Goal: Task Accomplishment & Management: Manage account settings

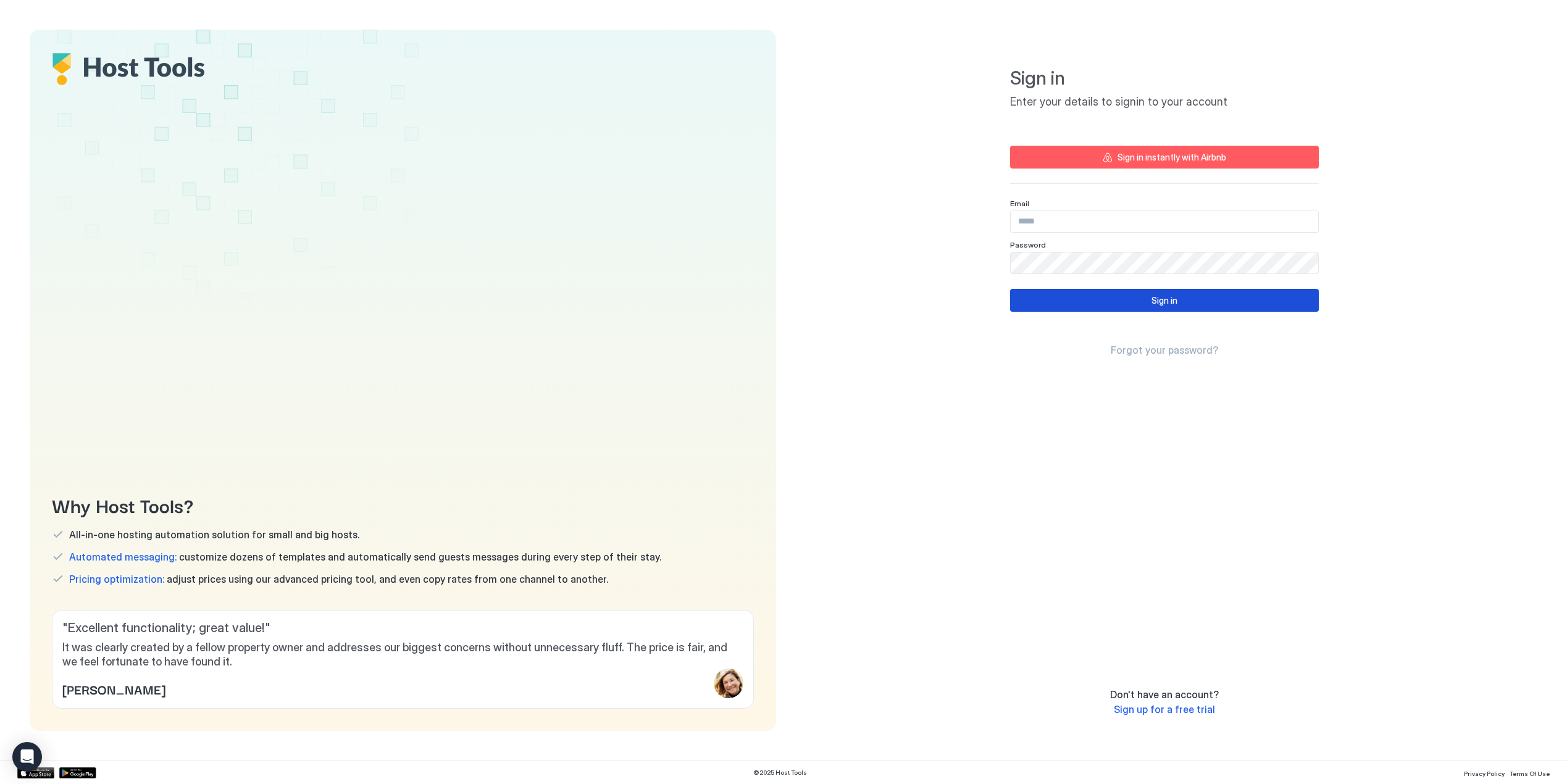
type input "**********"
click at [1157, 297] on div "Sign in" at bounding box center [1164, 300] width 26 height 13
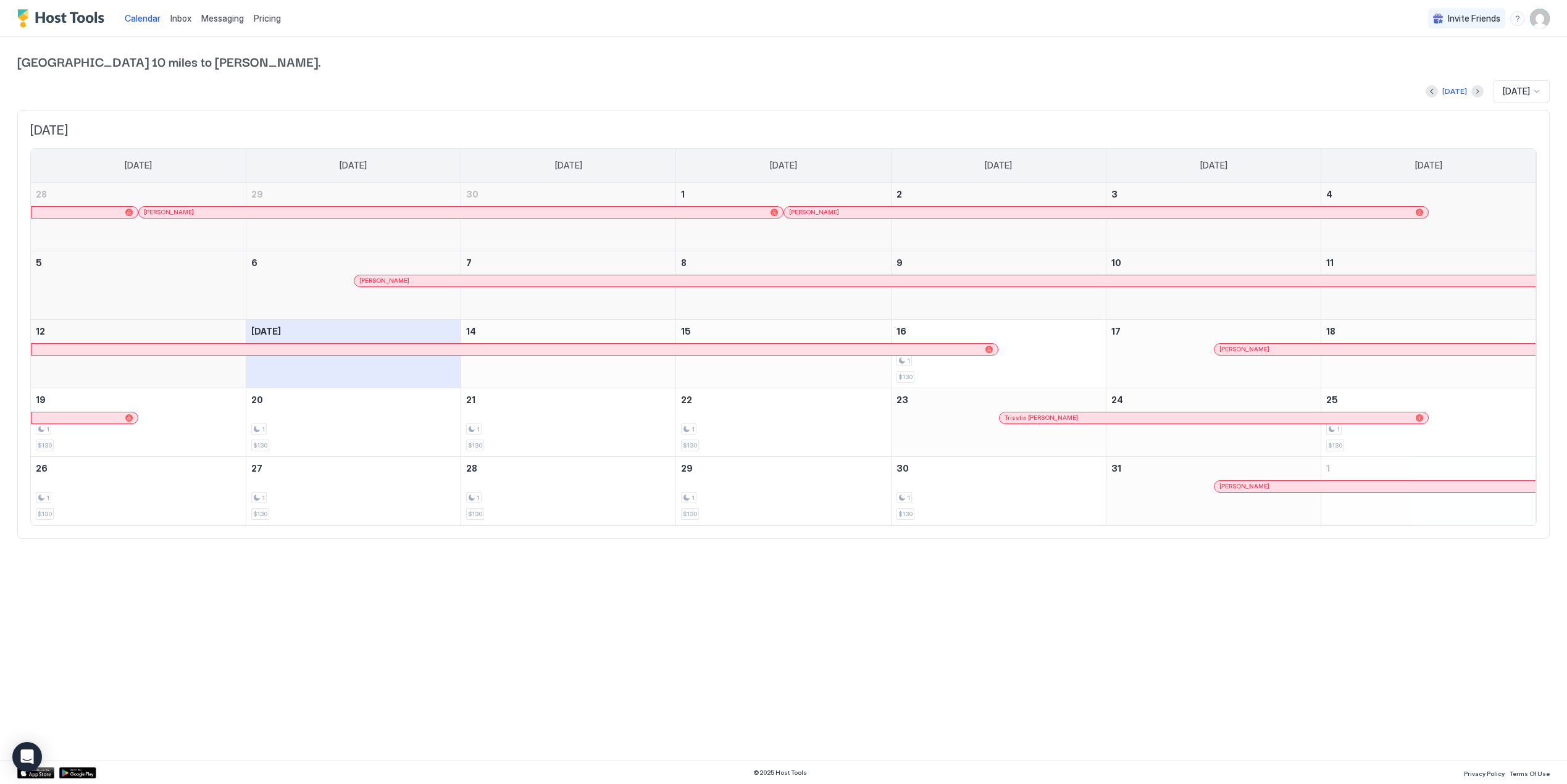
click at [268, 22] on span "Pricing" at bounding box center [267, 19] width 27 height 11
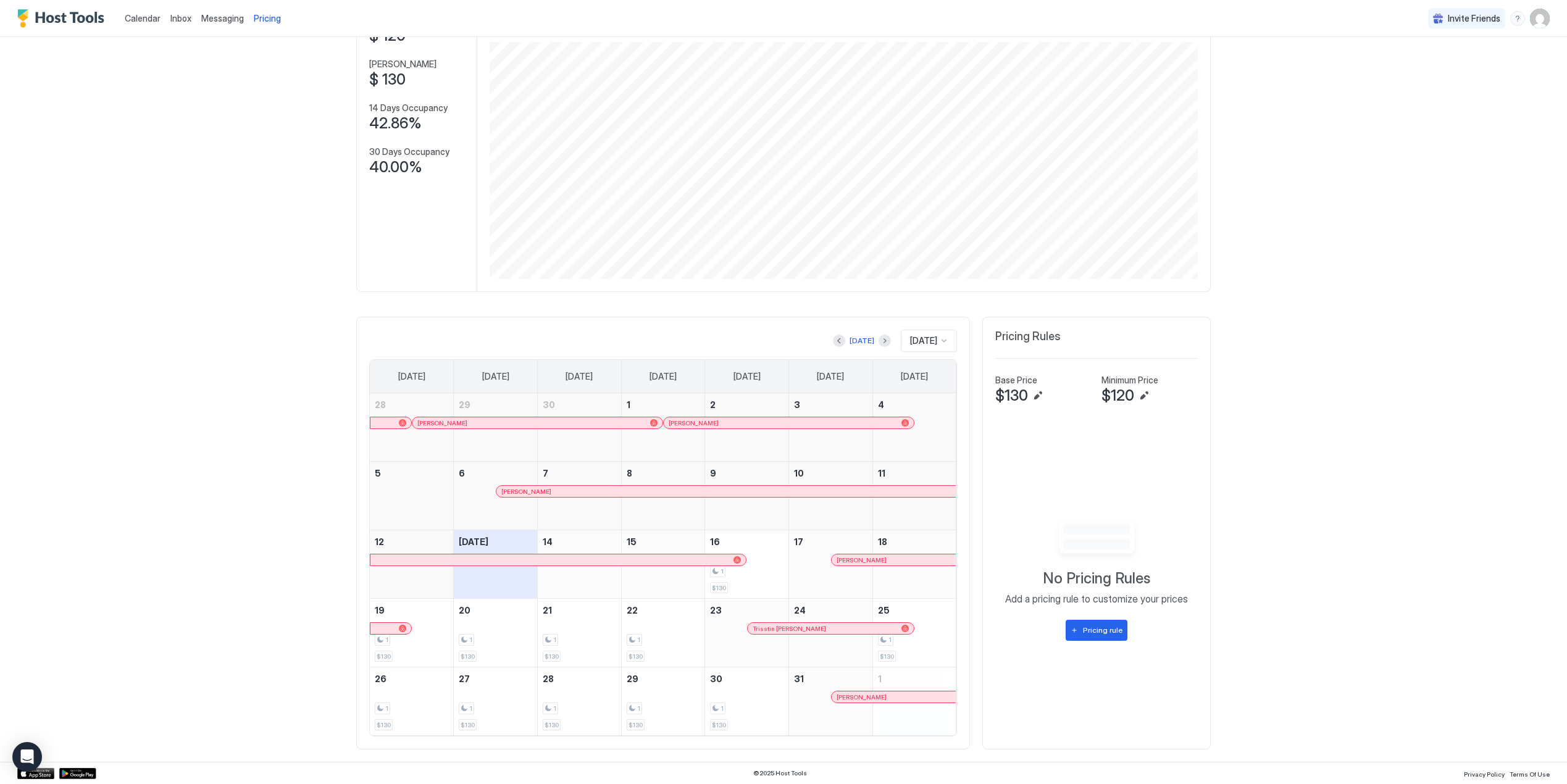
scroll to position [103, 0]
click at [1035, 395] on button "Edit" at bounding box center [1037, 395] width 15 height 15
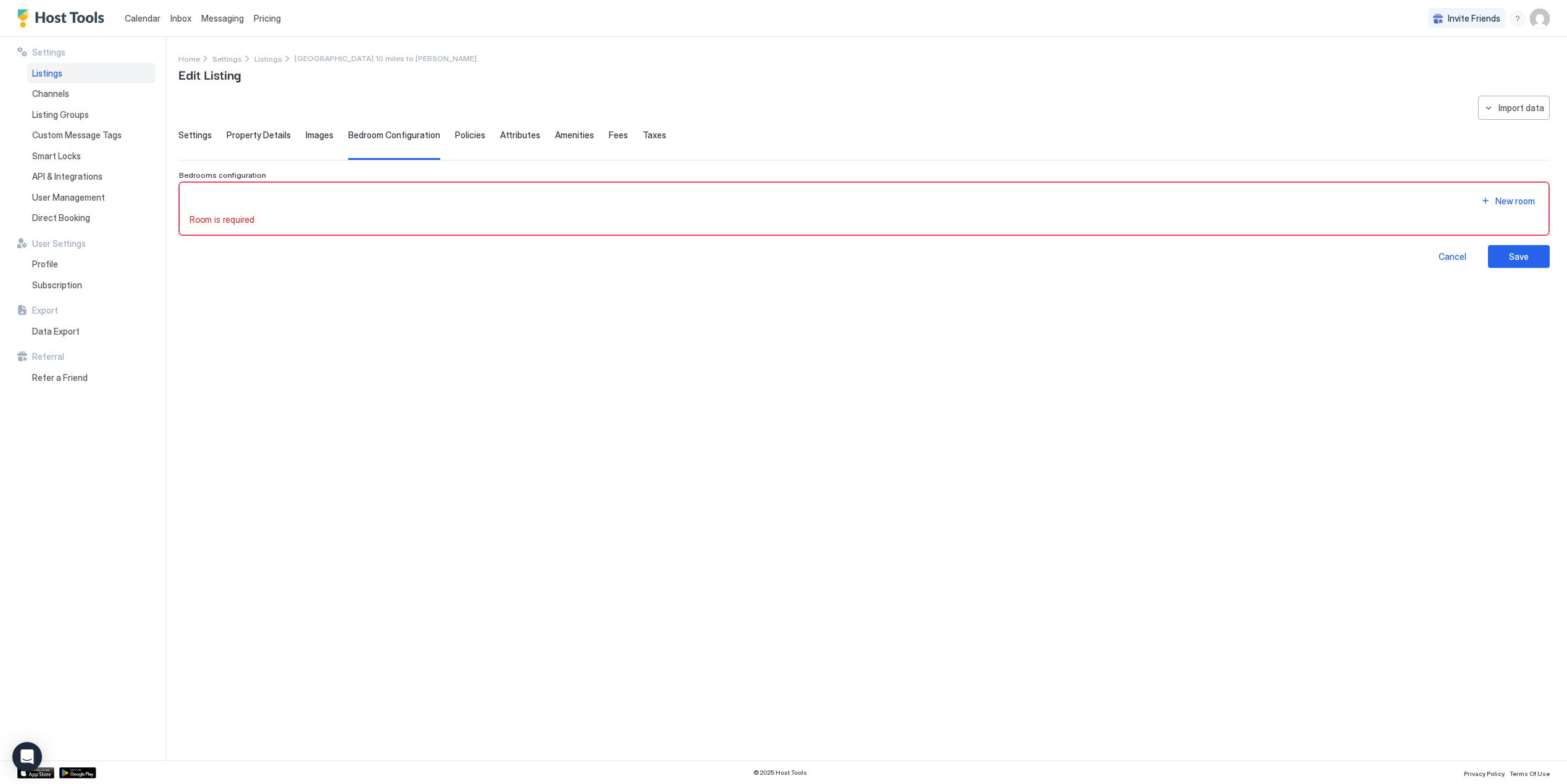
click at [263, 22] on span "Pricing" at bounding box center [267, 19] width 27 height 11
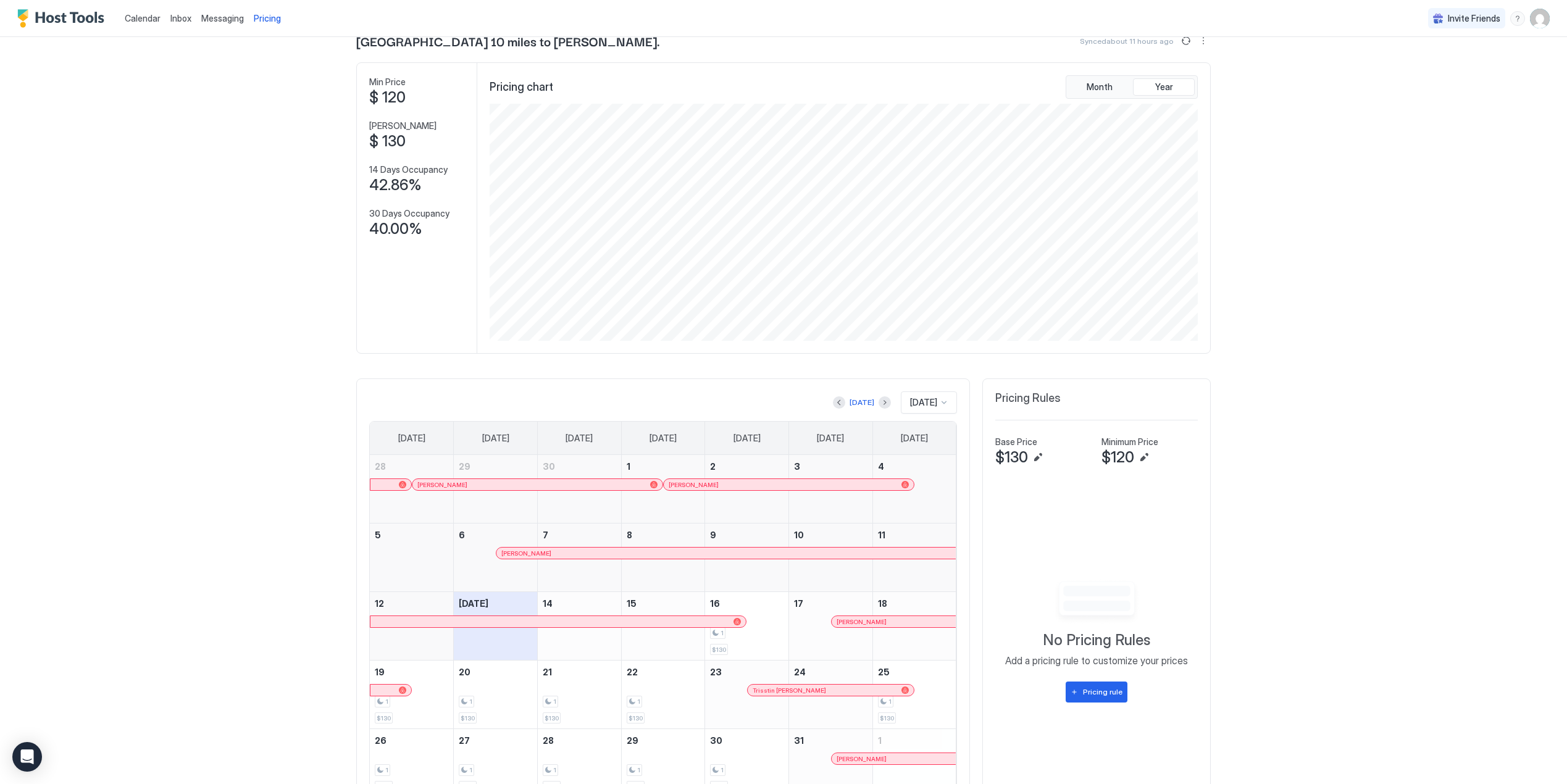
scroll to position [103, 0]
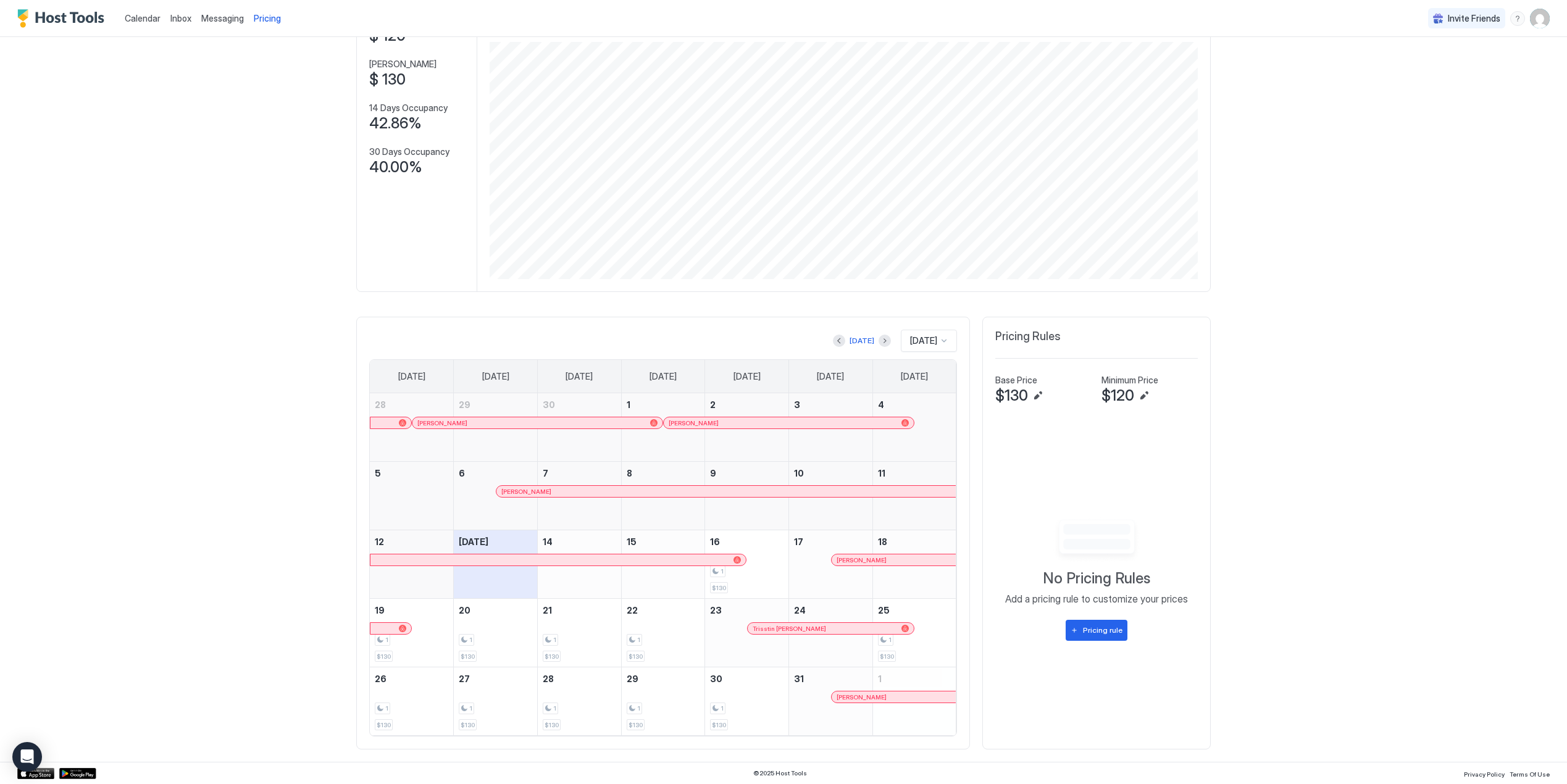
click at [1014, 394] on span "$130" at bounding box center [1011, 395] width 33 height 19
click at [1031, 399] on button "Edit" at bounding box center [1037, 395] width 15 height 15
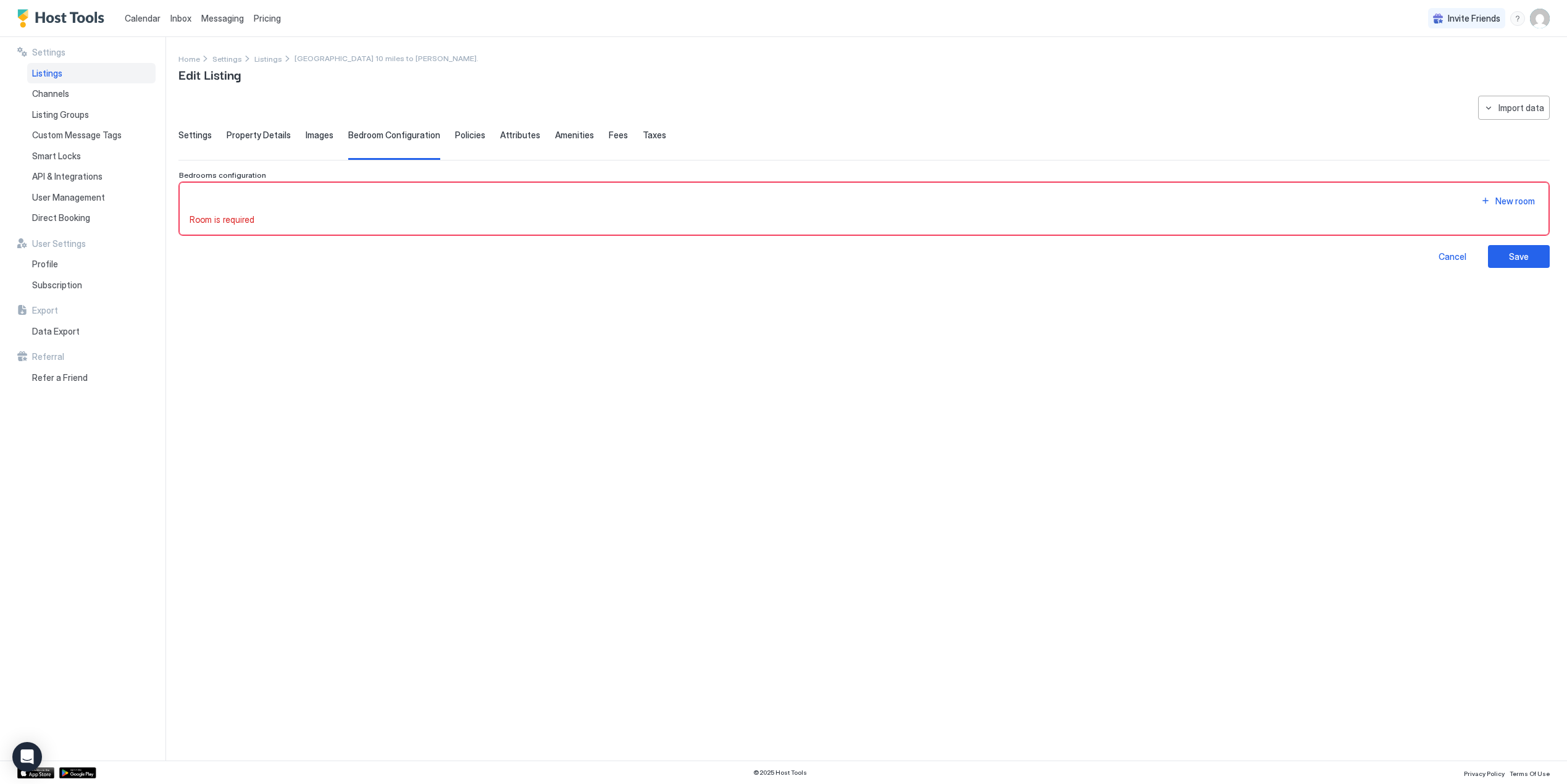
click at [237, 194] on div "New room" at bounding box center [864, 201] width 1349 height 17
click at [1525, 201] on div "New room" at bounding box center [1514, 201] width 40 height 13
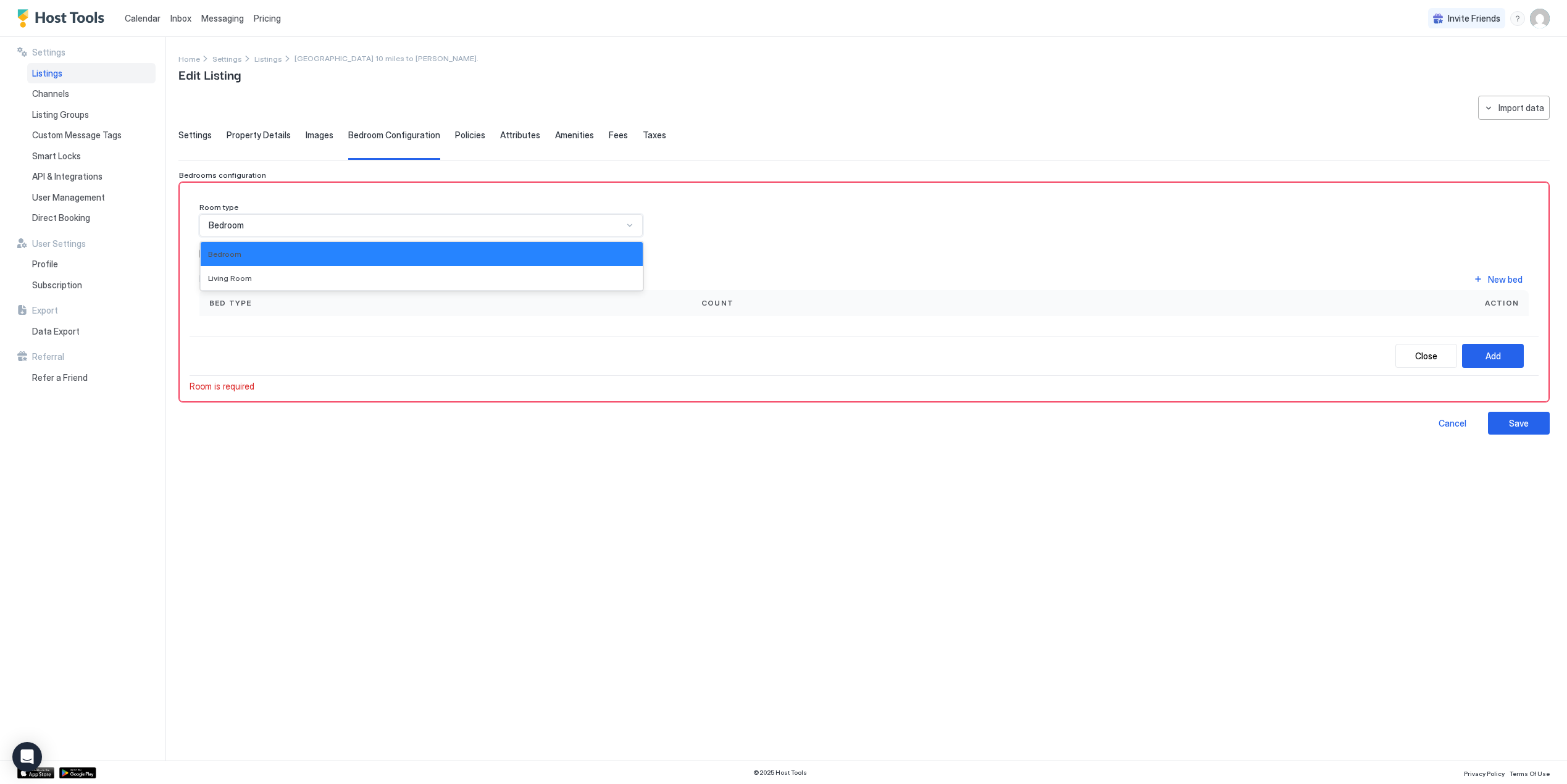
click at [302, 221] on div "Bedroom" at bounding box center [416, 225] width 414 height 11
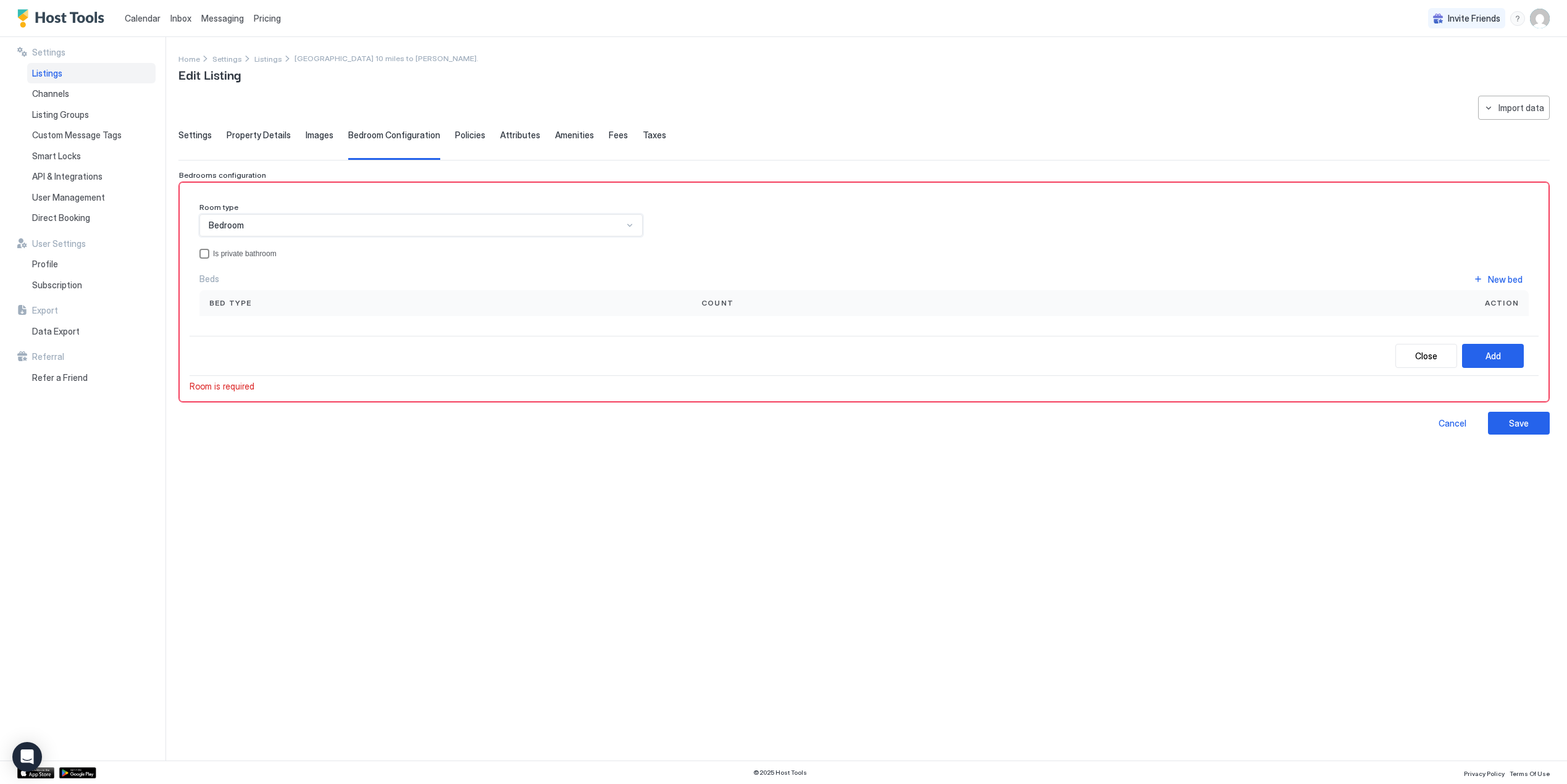
click at [201, 251] on div "privateBathroom" at bounding box center [204, 253] width 10 height 10
click at [1500, 280] on div "New bed" at bounding box center [1505, 279] width 35 height 13
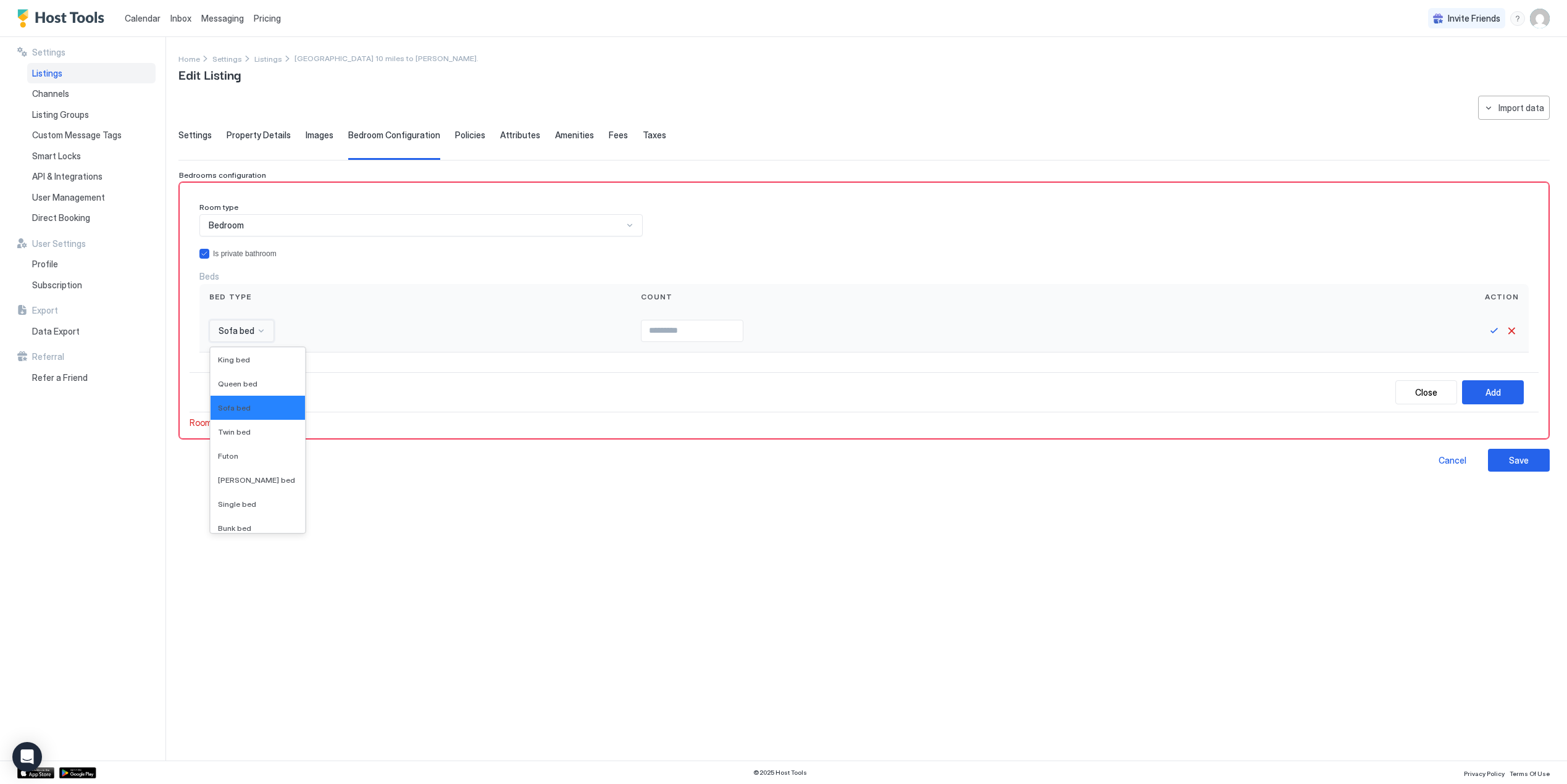
click at [233, 325] on span "Sofa bed" at bounding box center [237, 331] width 36 height 11
click at [248, 379] on span "Queen bed" at bounding box center [237, 383] width 40 height 9
click at [666, 334] on input "Input Field" at bounding box center [717, 331] width 101 height 21
type input "*"
click at [1505, 387] on button "Add" at bounding box center [1492, 392] width 62 height 24
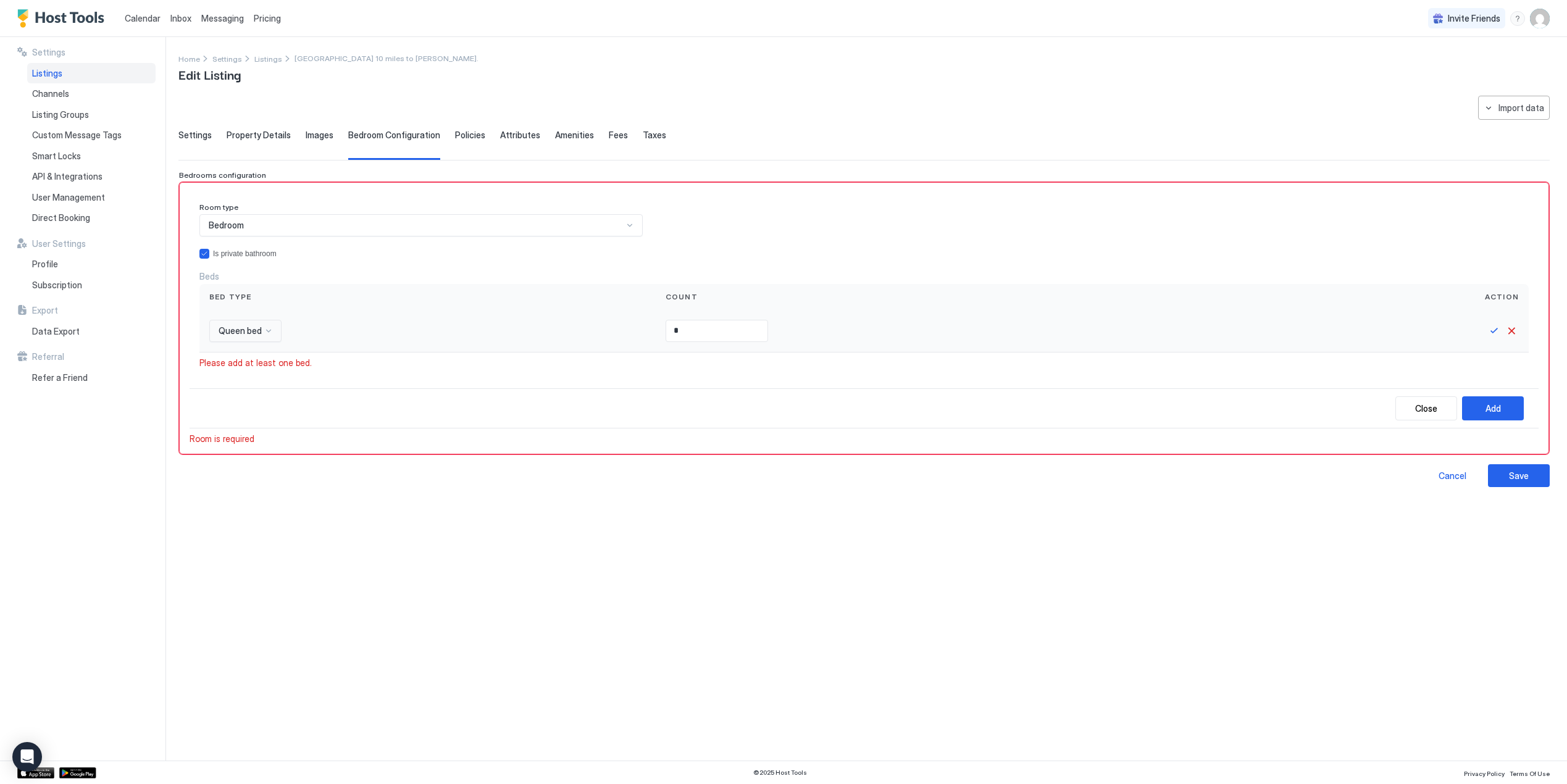
click at [666, 329] on input "*" at bounding box center [717, 331] width 101 height 21
click at [679, 547] on div "**********" at bounding box center [864, 420] width 1371 height 650
click at [1492, 330] on button "Save" at bounding box center [1493, 330] width 15 height 15
click at [1482, 399] on button "Add" at bounding box center [1492, 406] width 62 height 24
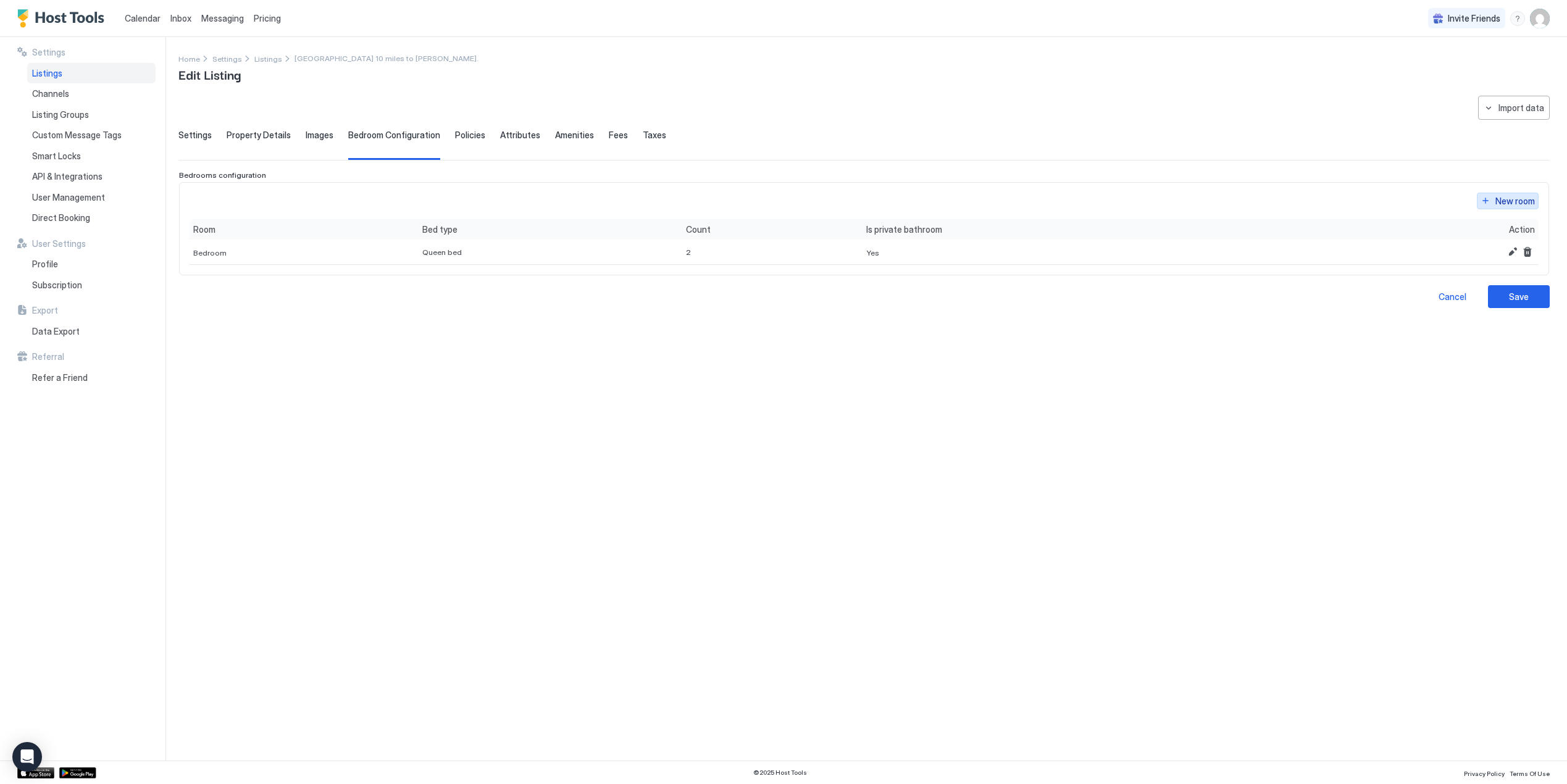
click at [1503, 198] on div "New room" at bounding box center [1514, 201] width 40 height 13
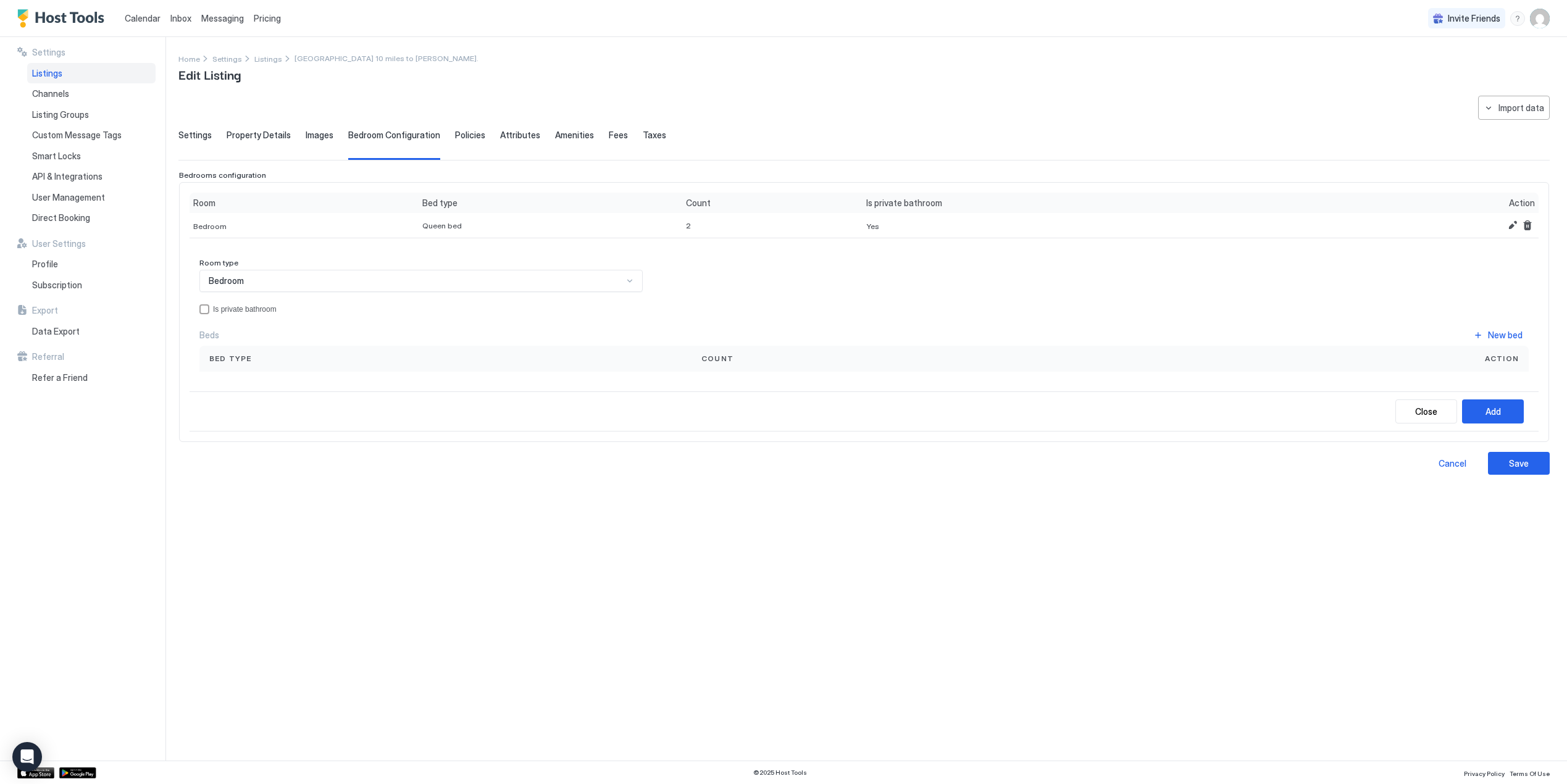
click at [550, 276] on div "Bedroom" at bounding box center [416, 281] width 414 height 11
click at [357, 370] on div "Room type Bedroom Is private bathroom Beds New bed Bed type Count Action" at bounding box center [864, 320] width 1349 height 143
click at [1518, 335] on div "New bed" at bounding box center [1505, 334] width 35 height 13
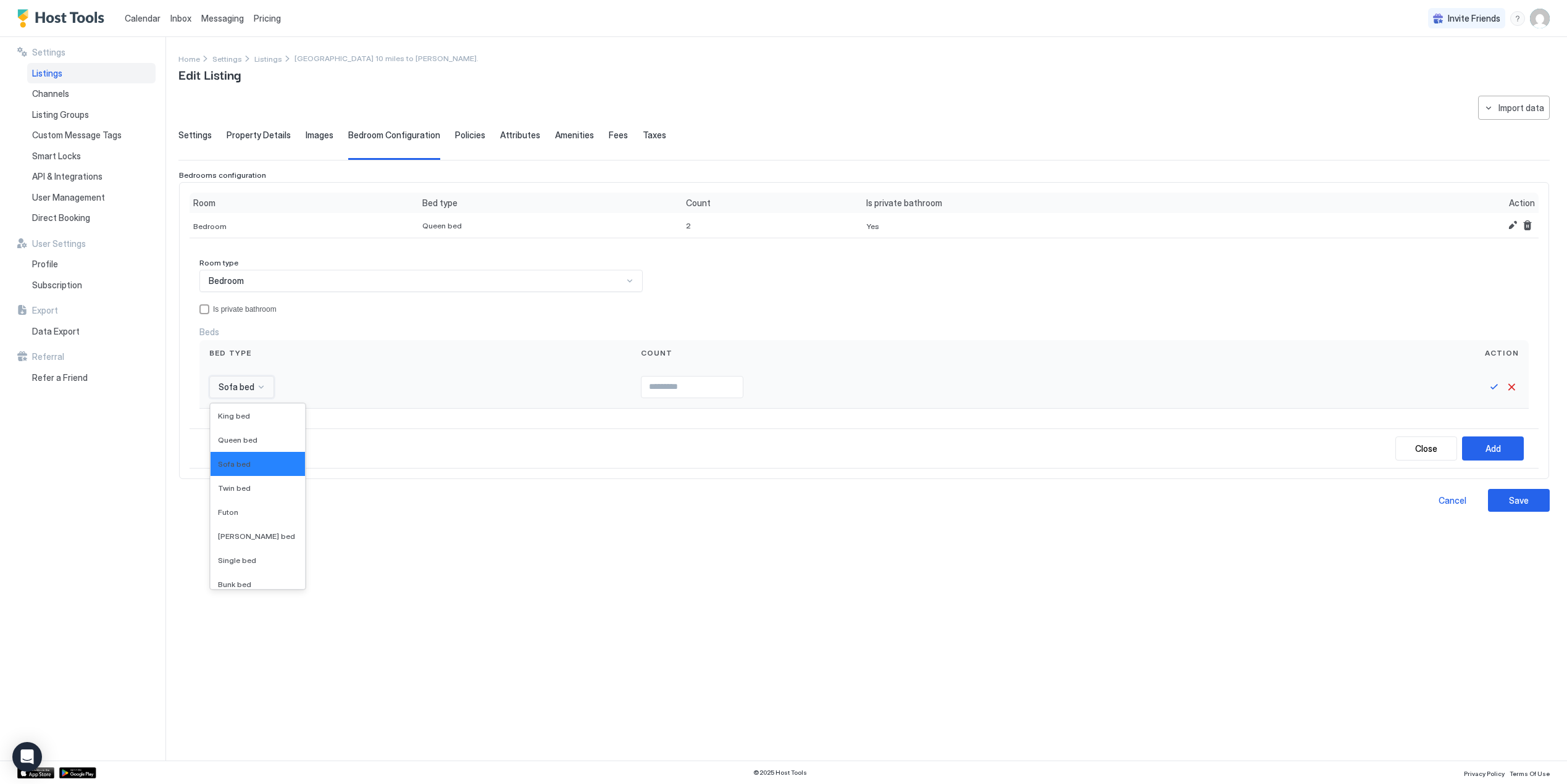
click at [246, 388] on span "Sofa bed" at bounding box center [237, 387] width 36 height 11
click at [230, 441] on span "Queen bed" at bounding box center [237, 439] width 40 height 9
click at [673, 387] on input "Input Field" at bounding box center [717, 387] width 101 height 21
type input "*"
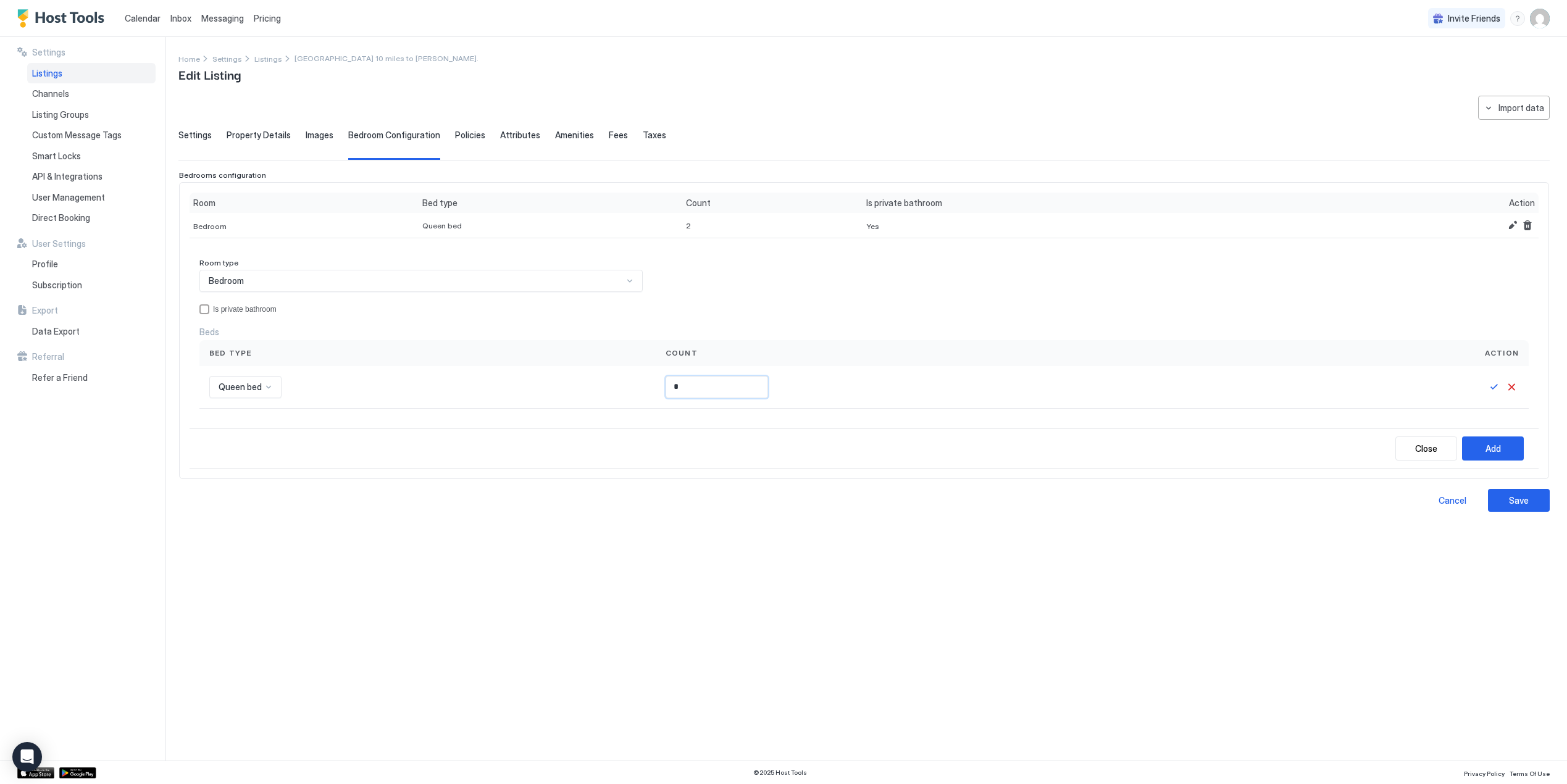
click at [1122, 662] on div "**********" at bounding box center [864, 420] width 1371 height 650
click at [1493, 384] on button "Save" at bounding box center [1493, 386] width 15 height 15
click at [1511, 441] on button "Add" at bounding box center [1492, 446] width 62 height 24
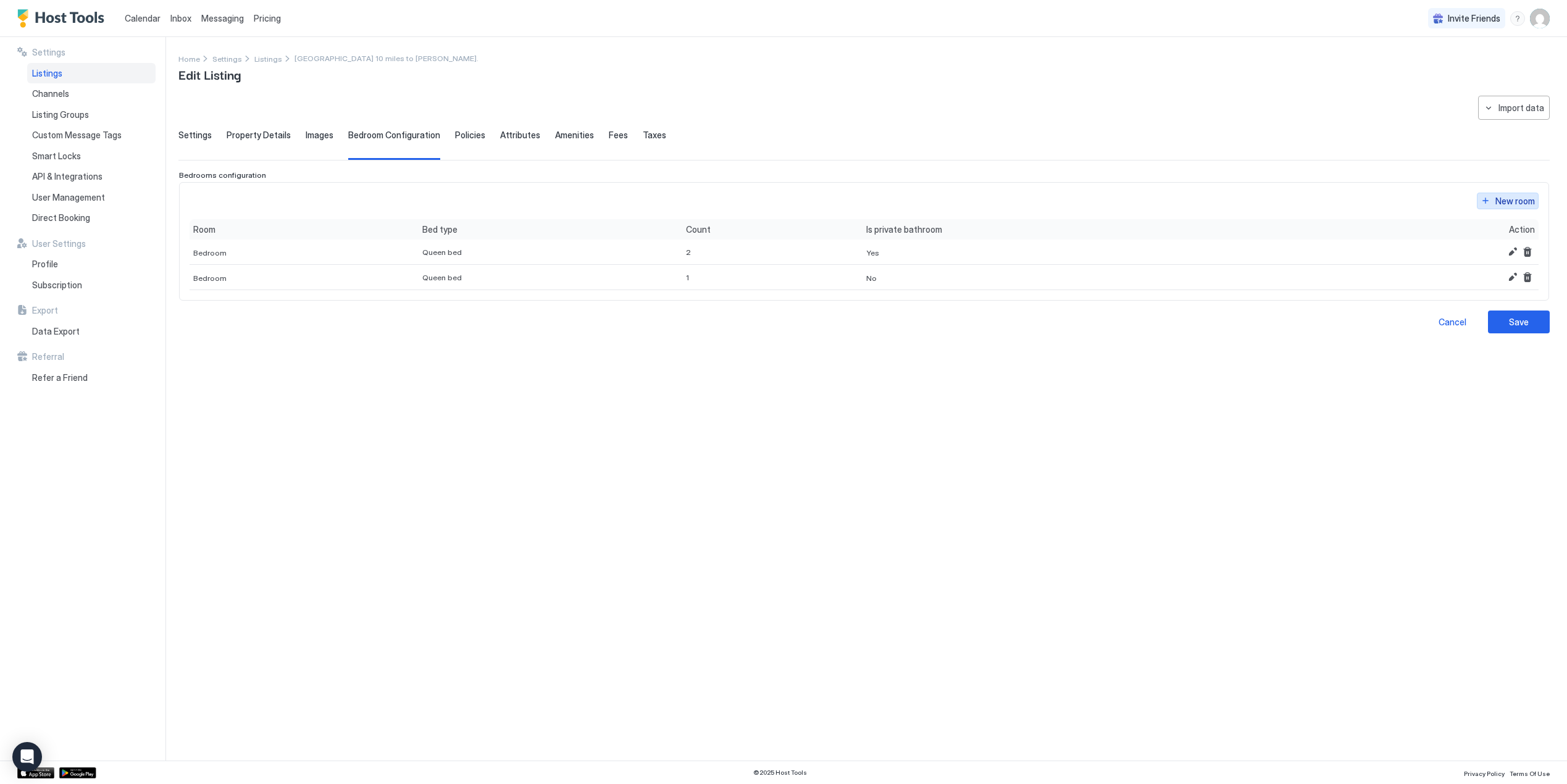
click at [1496, 199] on div "New room" at bounding box center [1514, 201] width 40 height 13
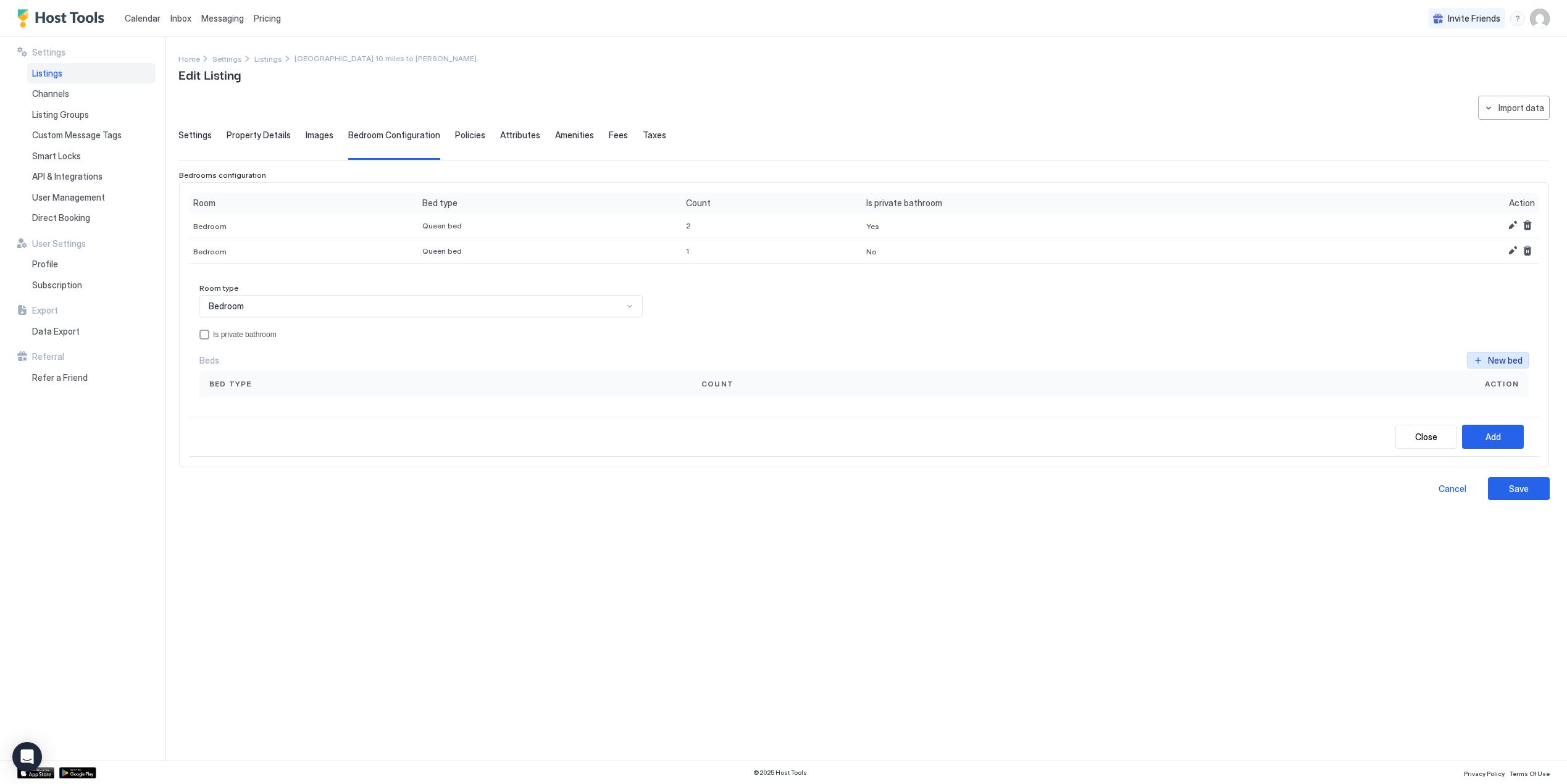
click at [1494, 357] on div "New bed" at bounding box center [1505, 360] width 35 height 13
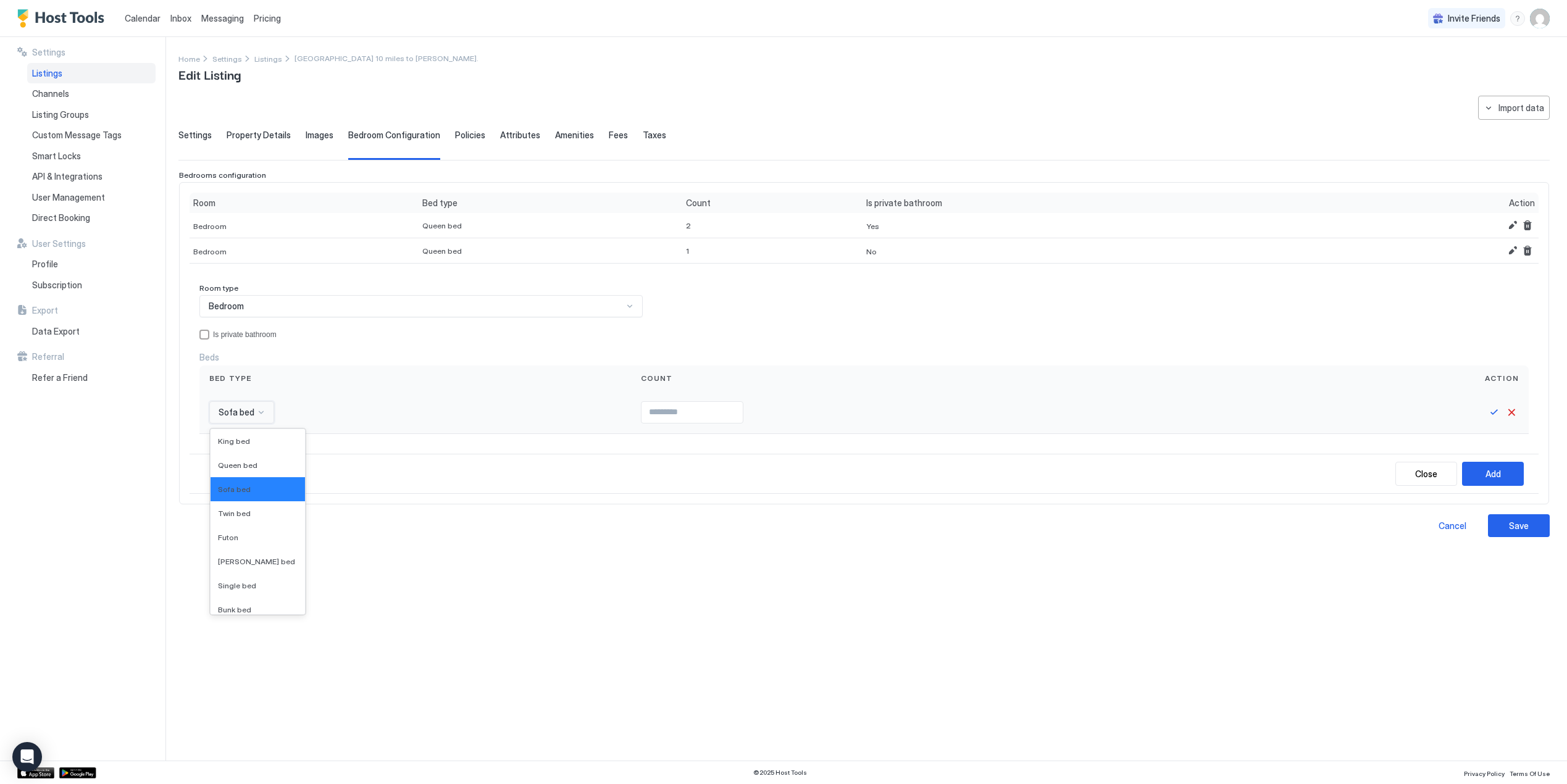
click at [255, 415] on div at bounding box center [260, 412] width 10 height 11
click at [255, 462] on div "Queen bed" at bounding box center [257, 465] width 80 height 9
click at [668, 415] on input "Input Field" at bounding box center [717, 412] width 101 height 21
type input "*"
click at [1159, 570] on div "**********" at bounding box center [864, 420] width 1371 height 650
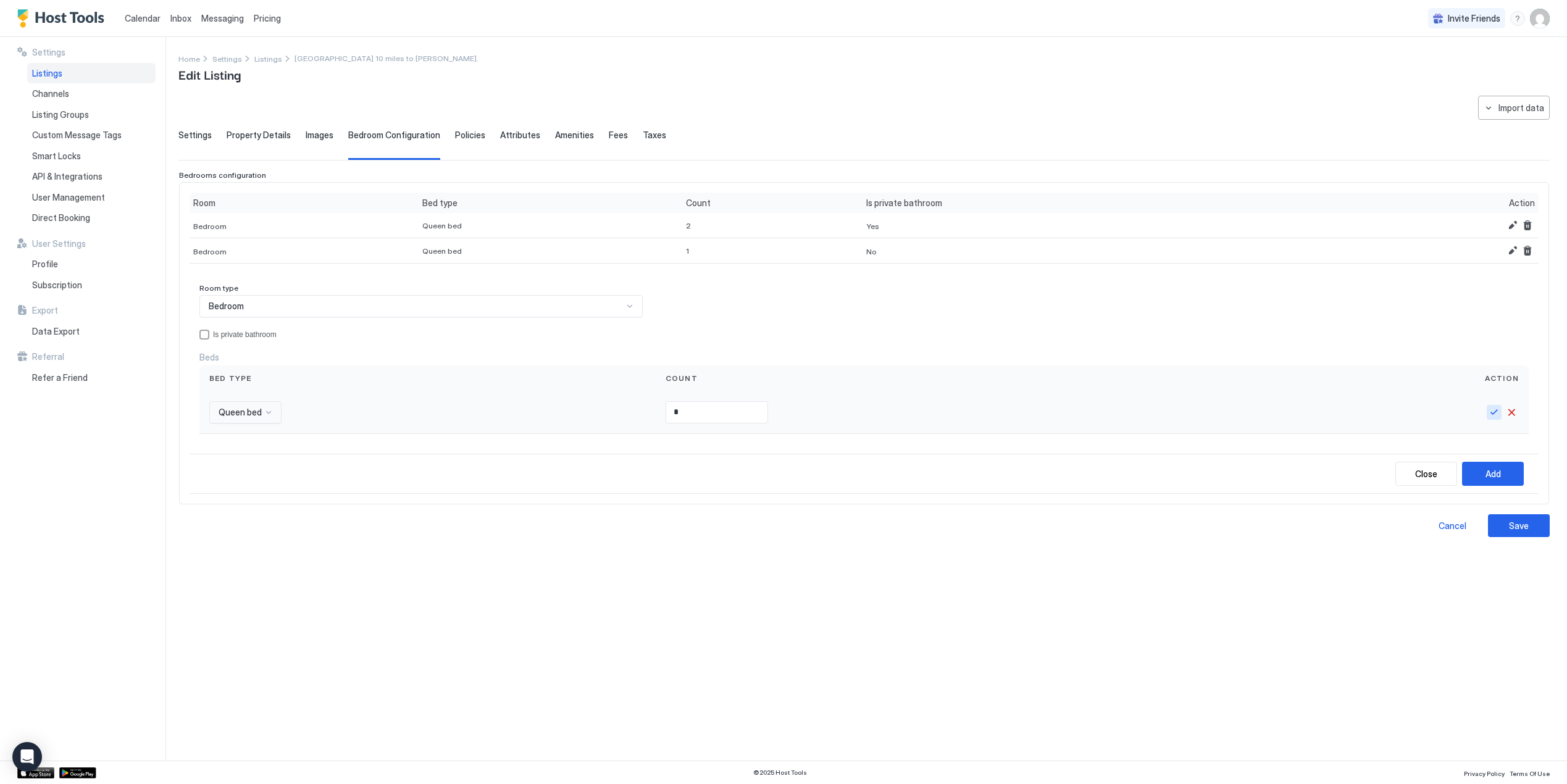
click at [1494, 409] on button "Save" at bounding box center [1493, 412] width 15 height 15
click at [1500, 466] on div "Add" at bounding box center [1493, 472] width 15 height 13
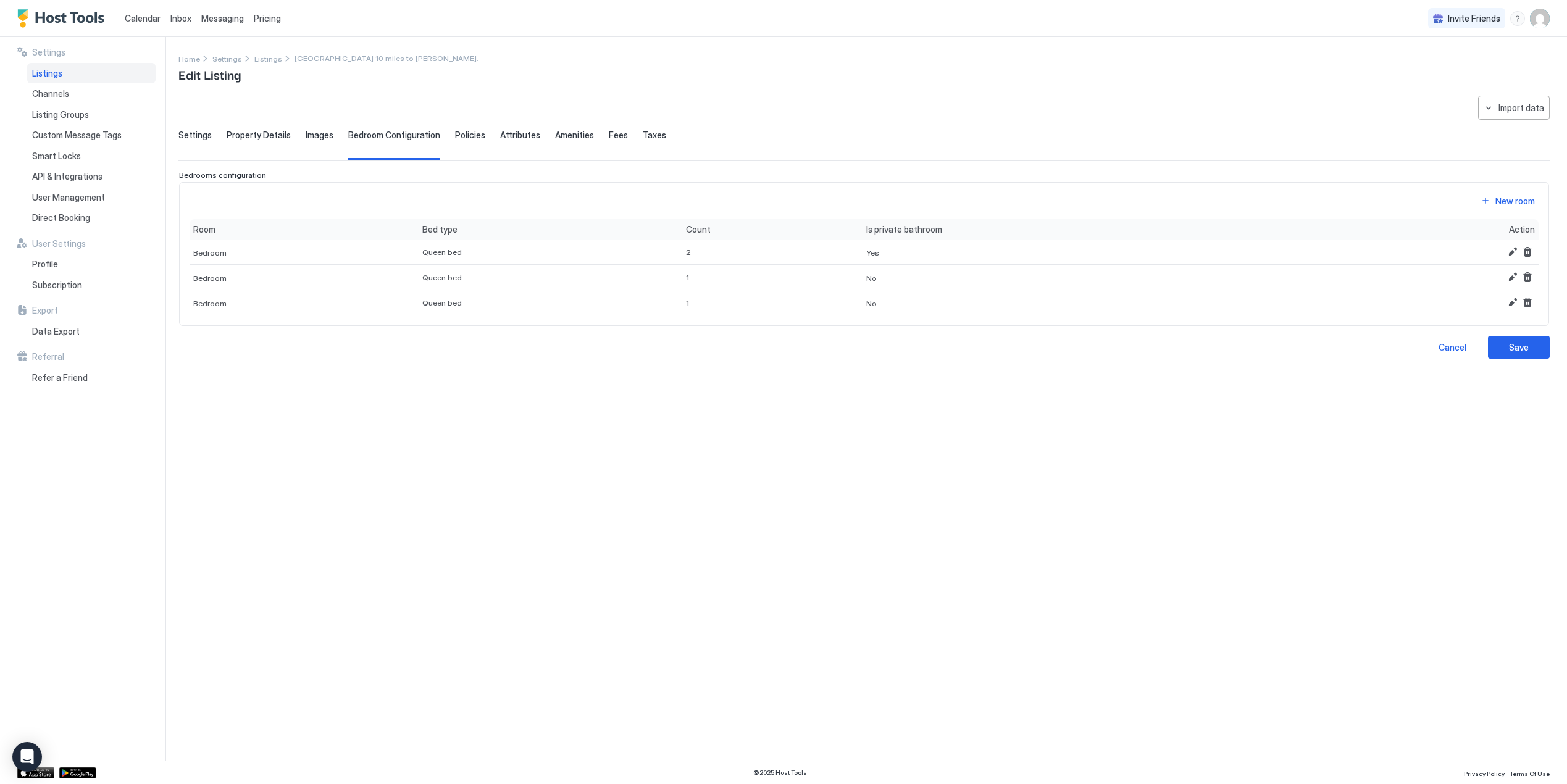
click at [692, 506] on div "**********" at bounding box center [864, 420] width 1371 height 650
click at [1518, 200] on div "New room" at bounding box center [1514, 201] width 40 height 13
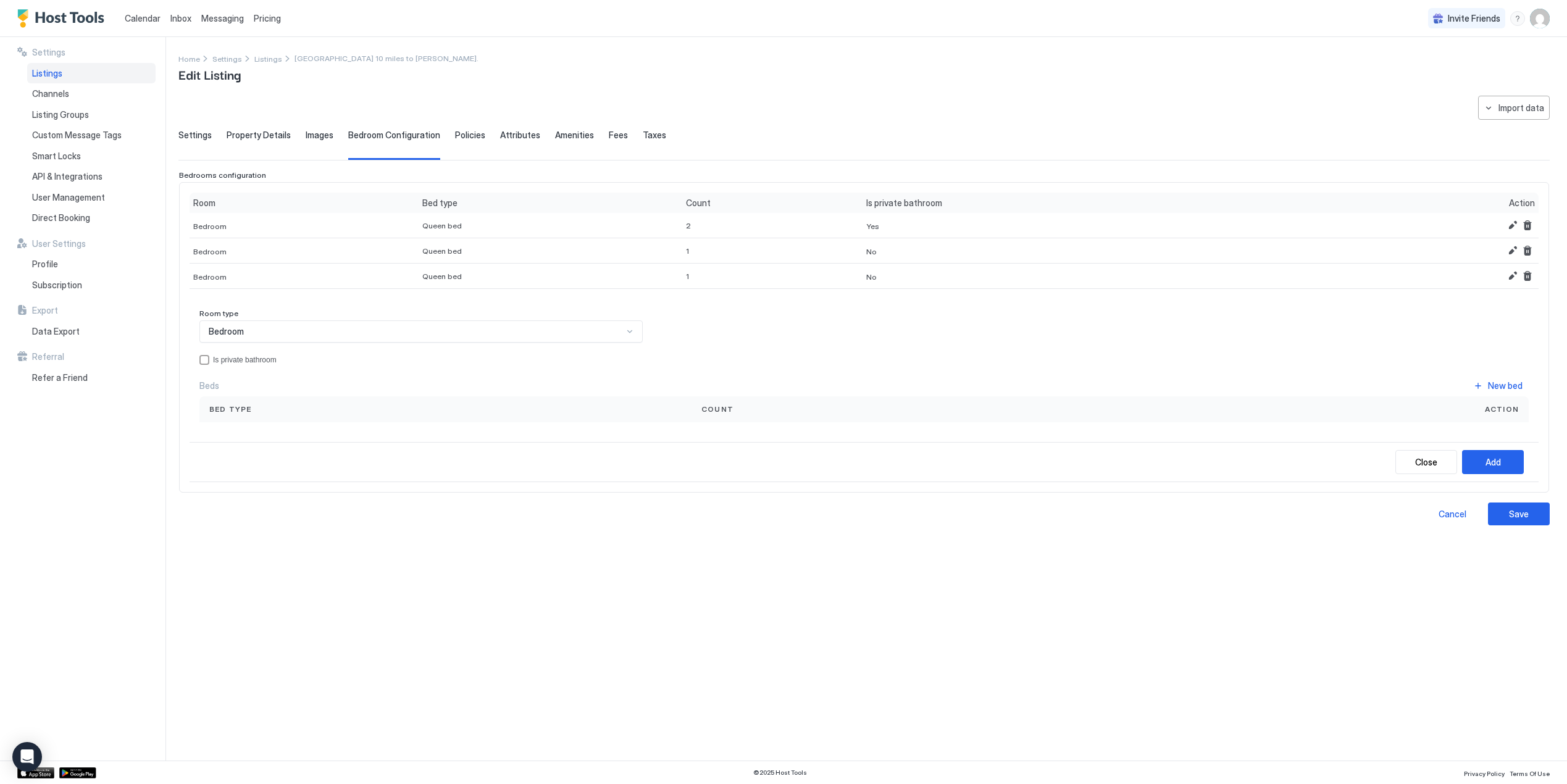
click at [282, 327] on div "Bedroom" at bounding box center [416, 332] width 414 height 11
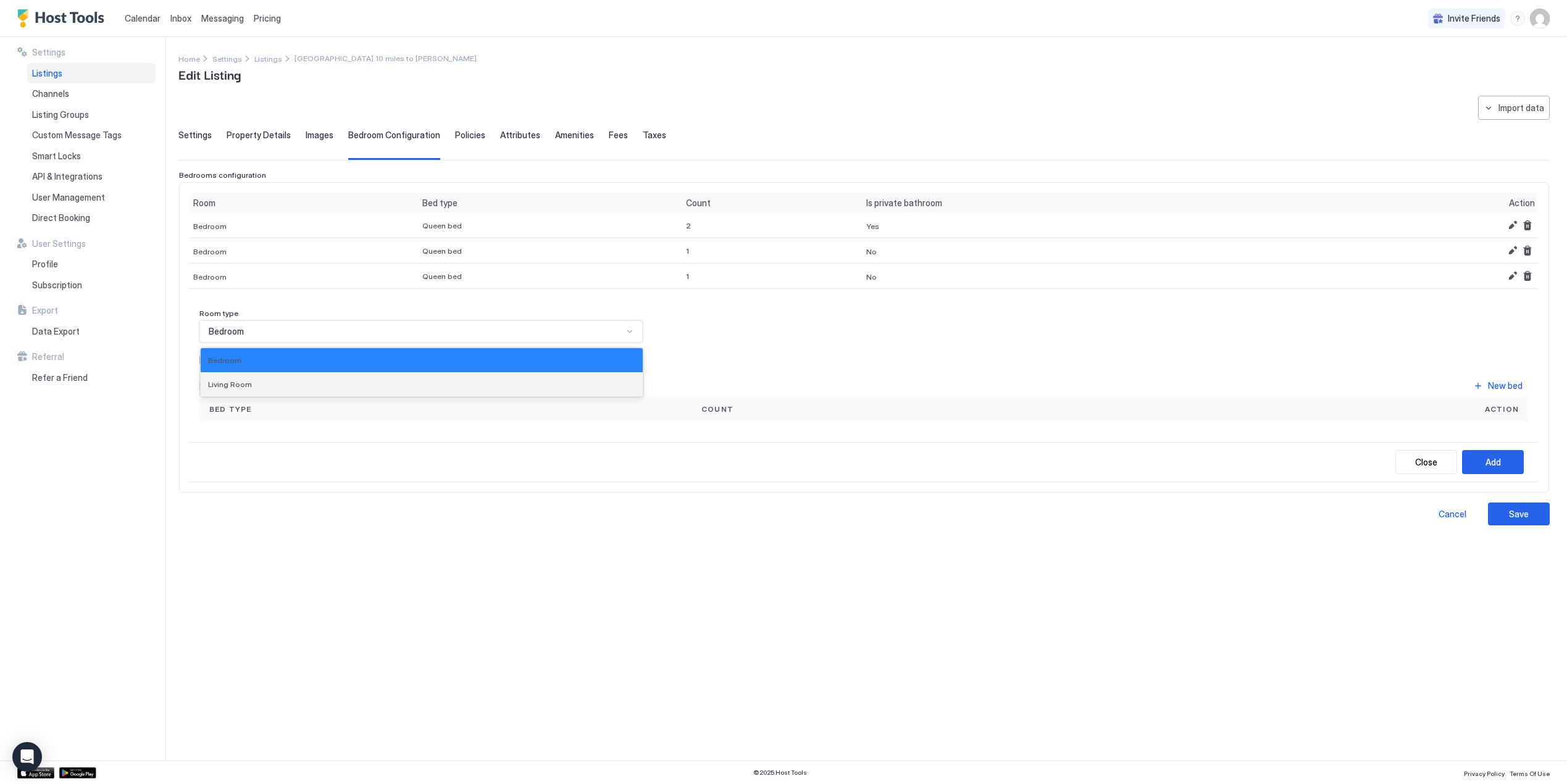
click at [245, 375] on div "Living Room" at bounding box center [421, 384] width 442 height 24
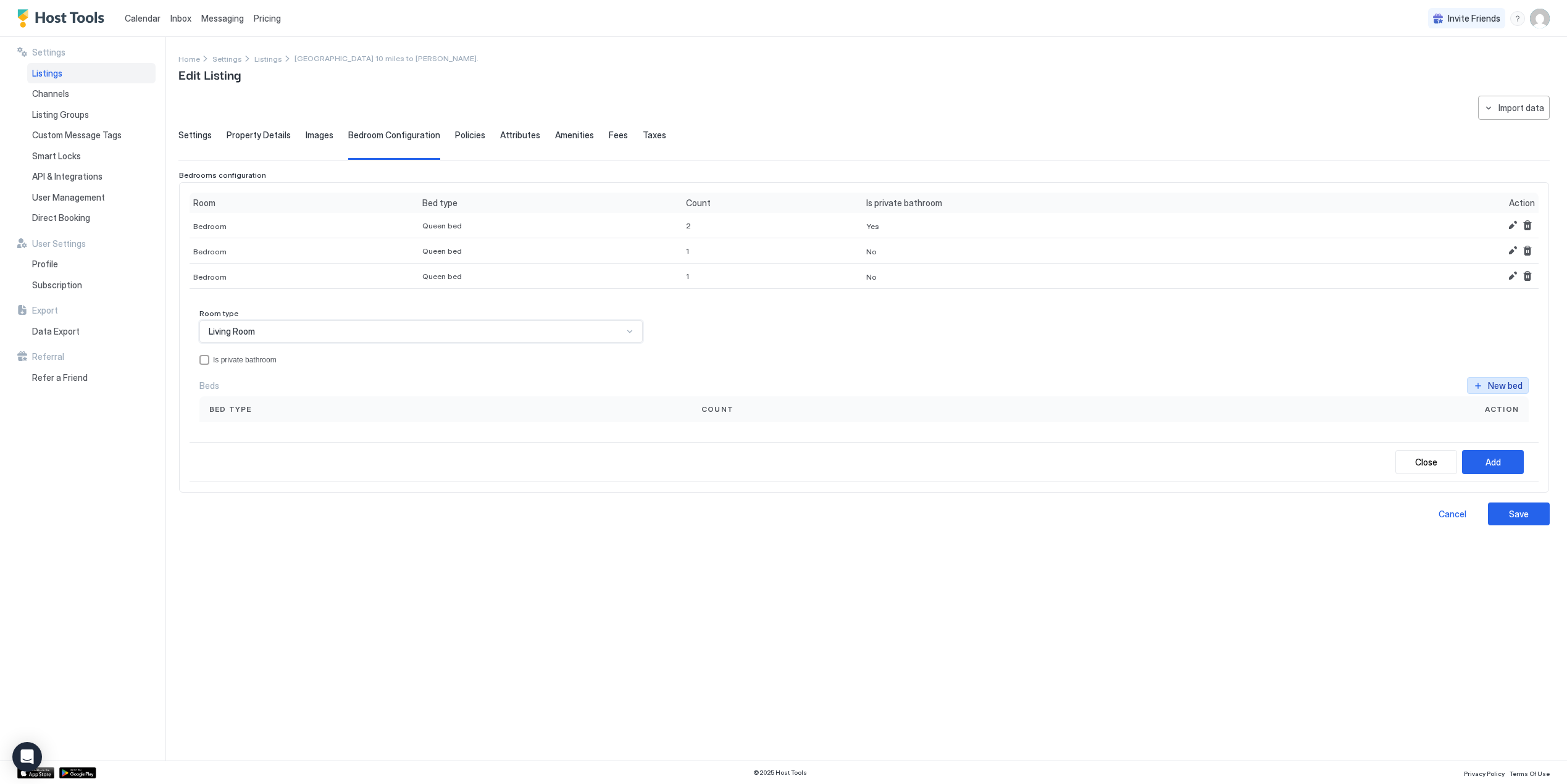
click at [1509, 379] on div "New bed" at bounding box center [1505, 385] width 35 height 13
click at [641, 438] on input "Input Field" at bounding box center [692, 438] width 101 height 21
type input "*"
drag, startPoint x: 679, startPoint y: 584, endPoint x: 1081, endPoint y: 525, distance: 406.3
click at [679, 583] on div "**********" at bounding box center [864, 420] width 1371 height 650
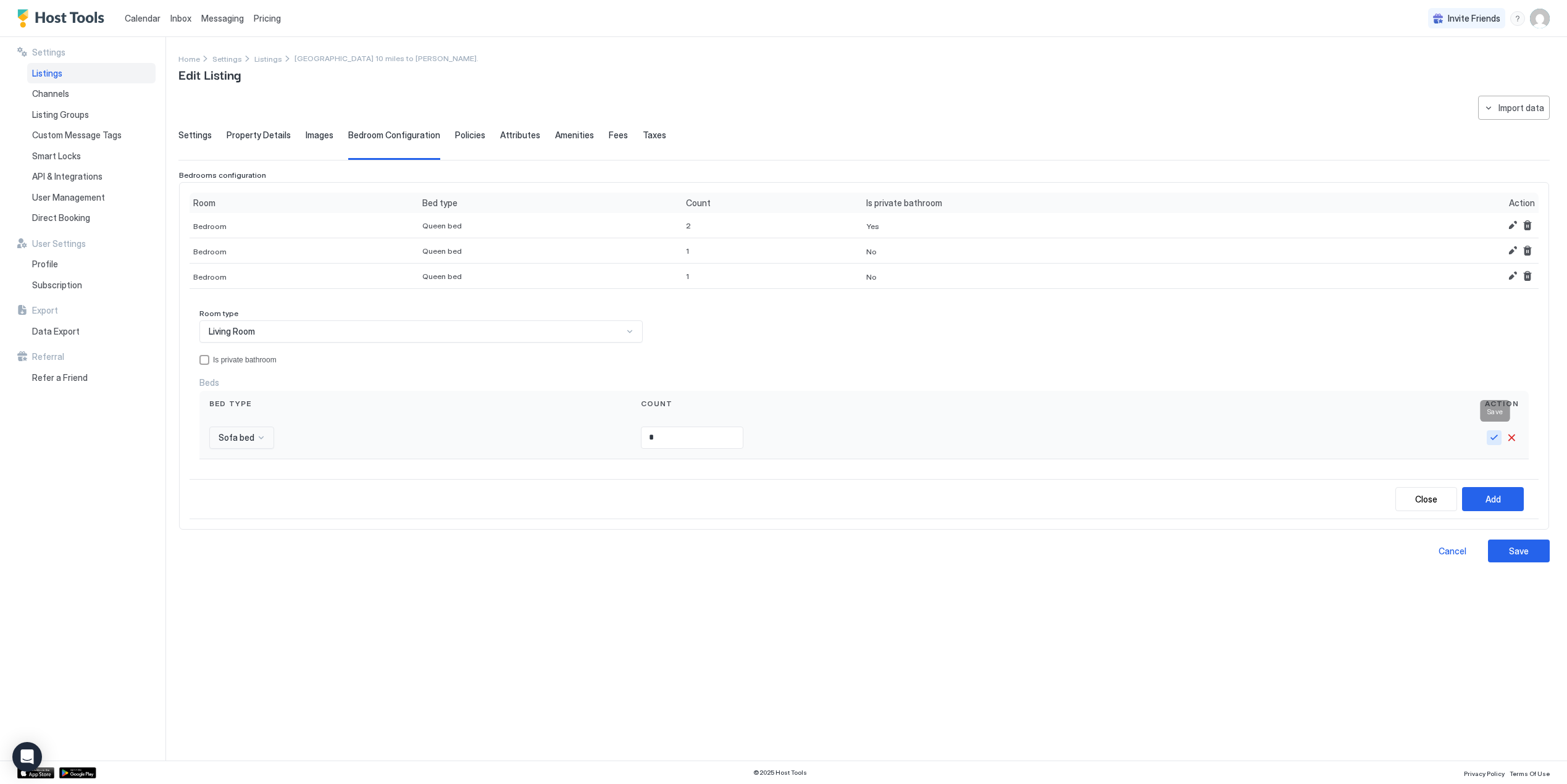
click at [1493, 436] on button "Save" at bounding box center [1493, 437] width 15 height 15
click at [1498, 491] on div "Add" at bounding box center [1493, 497] width 15 height 13
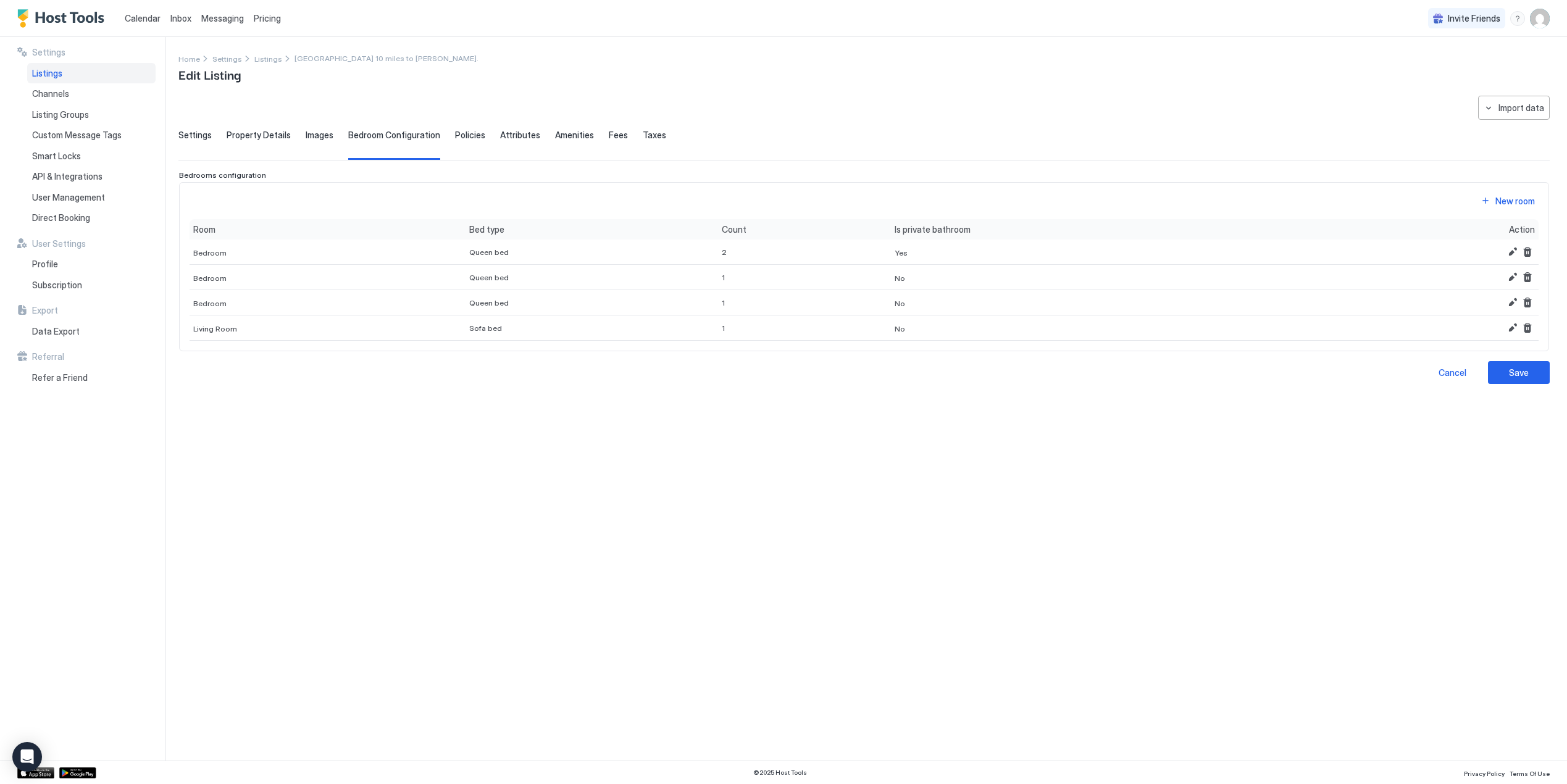
click at [812, 572] on div "**********" at bounding box center [864, 420] width 1371 height 650
click at [1512, 369] on div "Save" at bounding box center [1518, 372] width 19 height 13
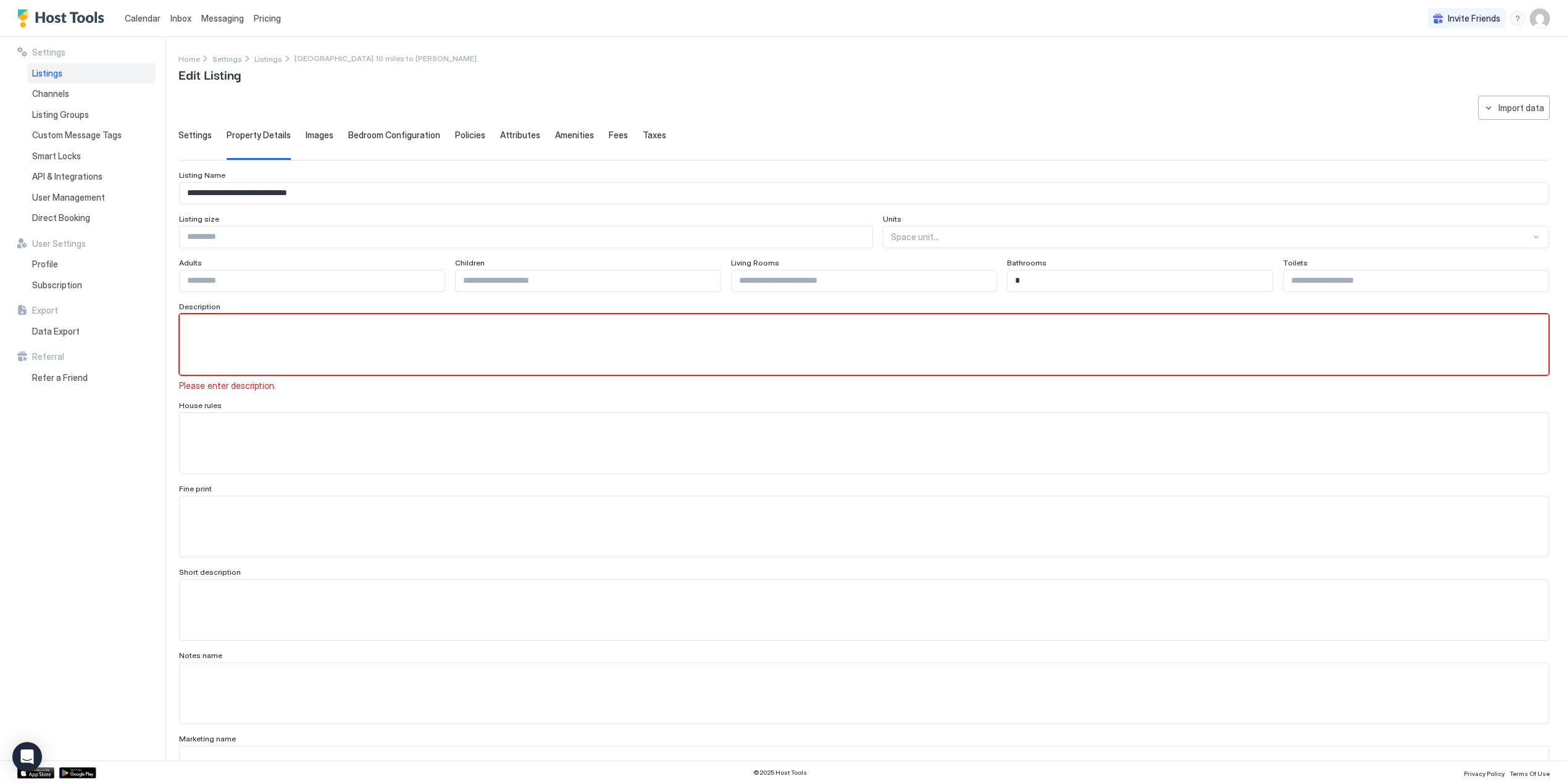
click at [271, 12] on div "Pricing" at bounding box center [266, 19] width 37 height 21
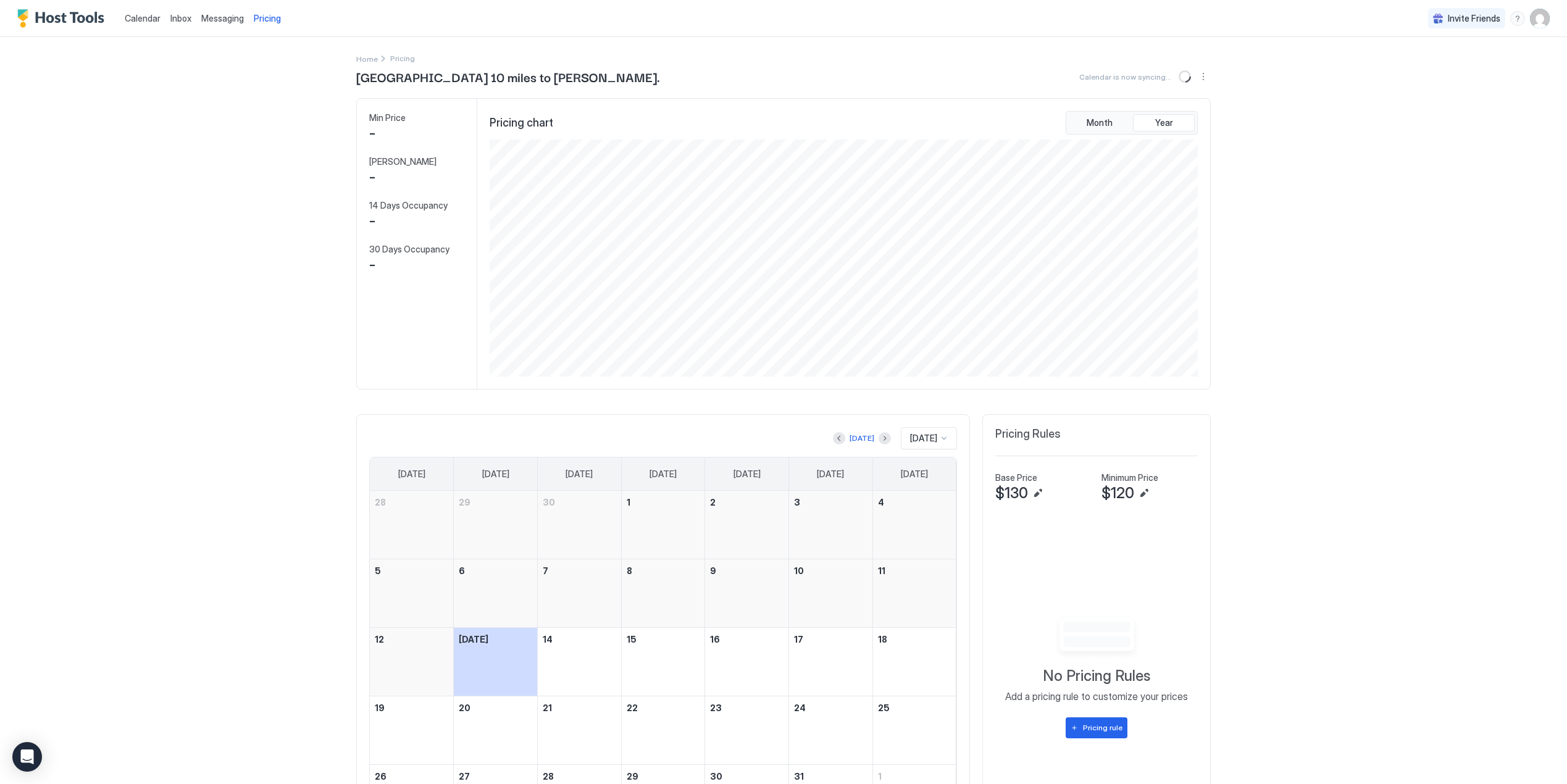
scroll to position [237, 711]
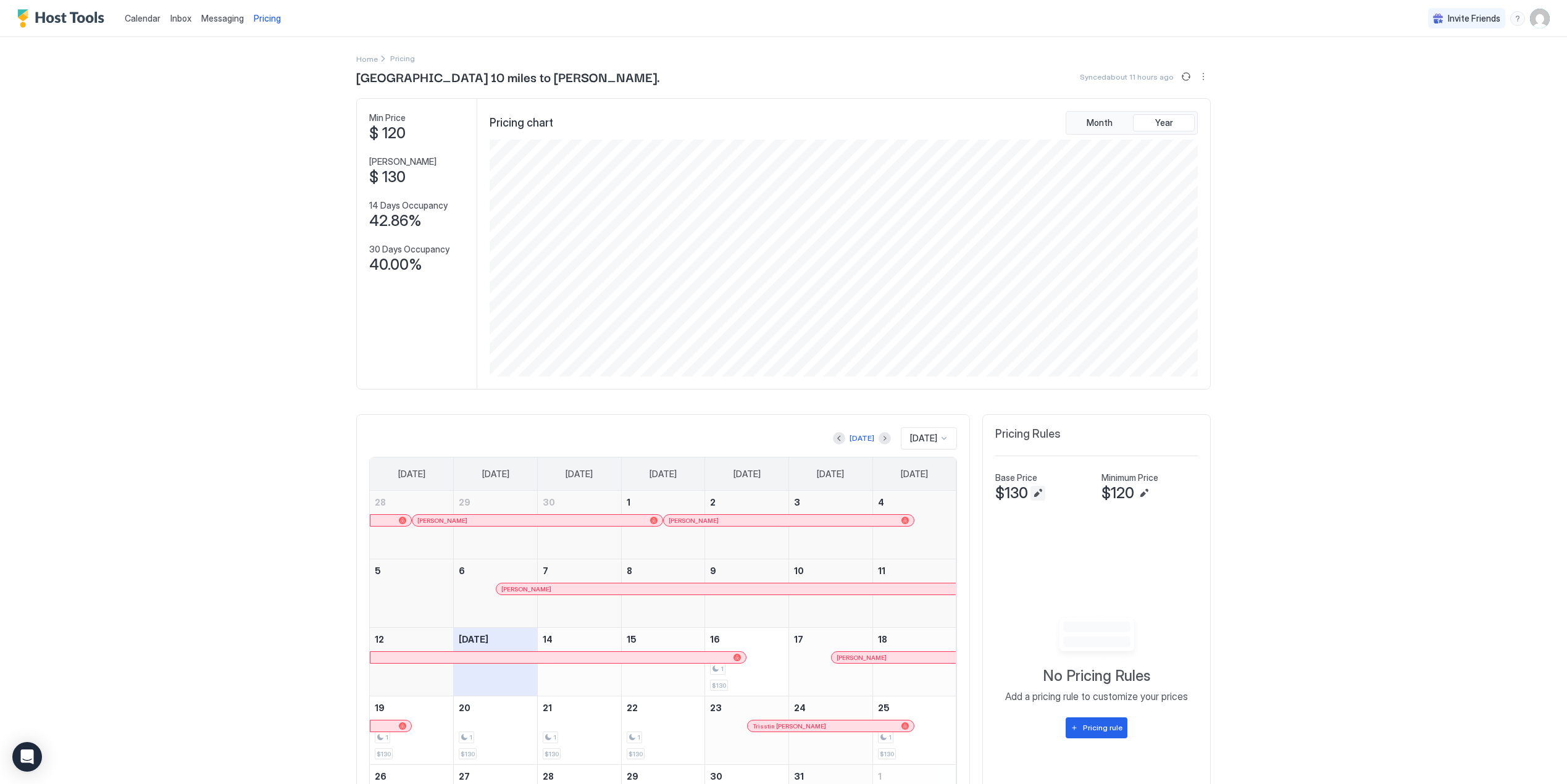
click at [1037, 496] on button "Edit" at bounding box center [1037, 493] width 15 height 15
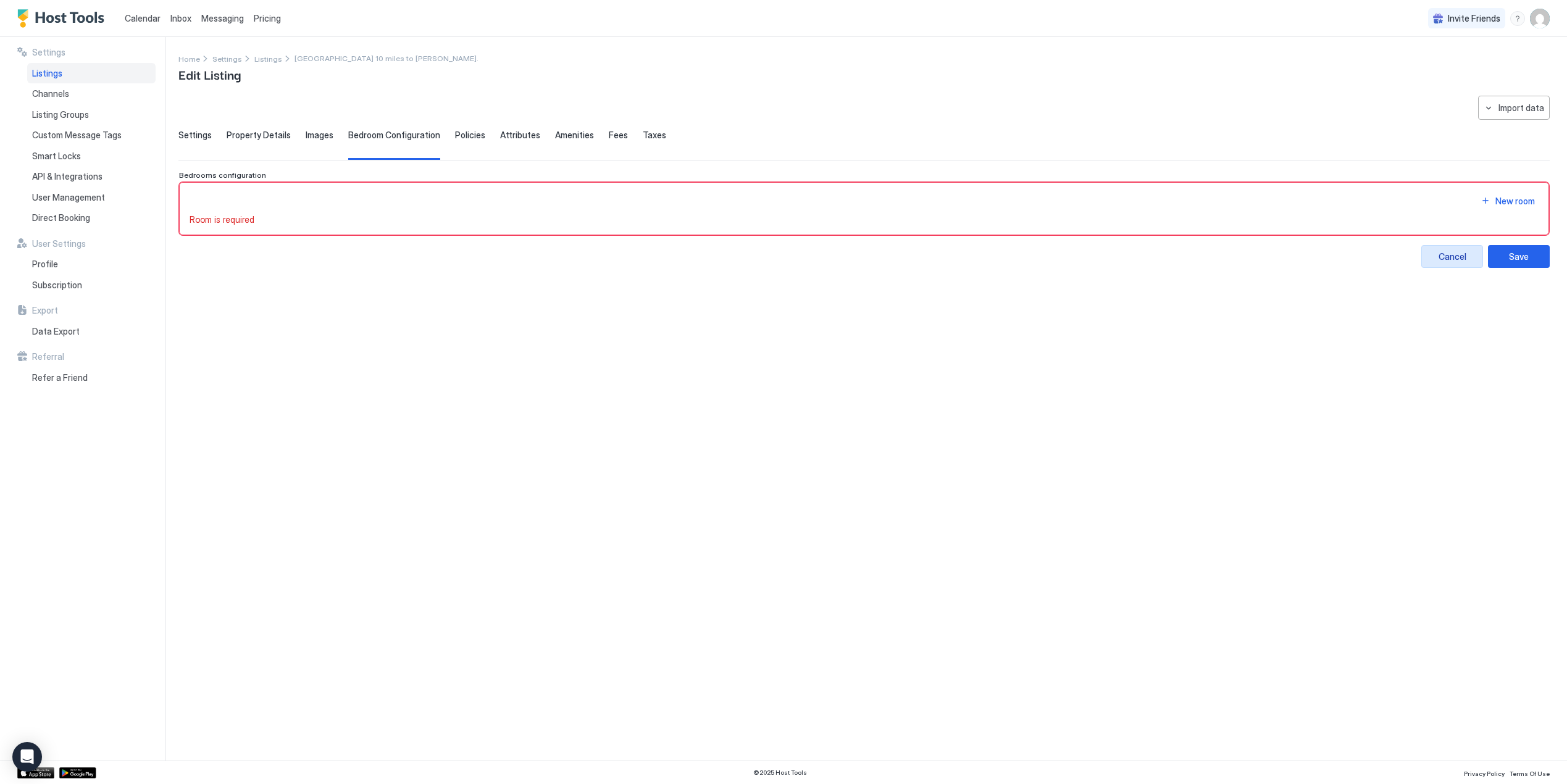
click at [1448, 257] on div "Cancel" at bounding box center [1452, 256] width 28 height 13
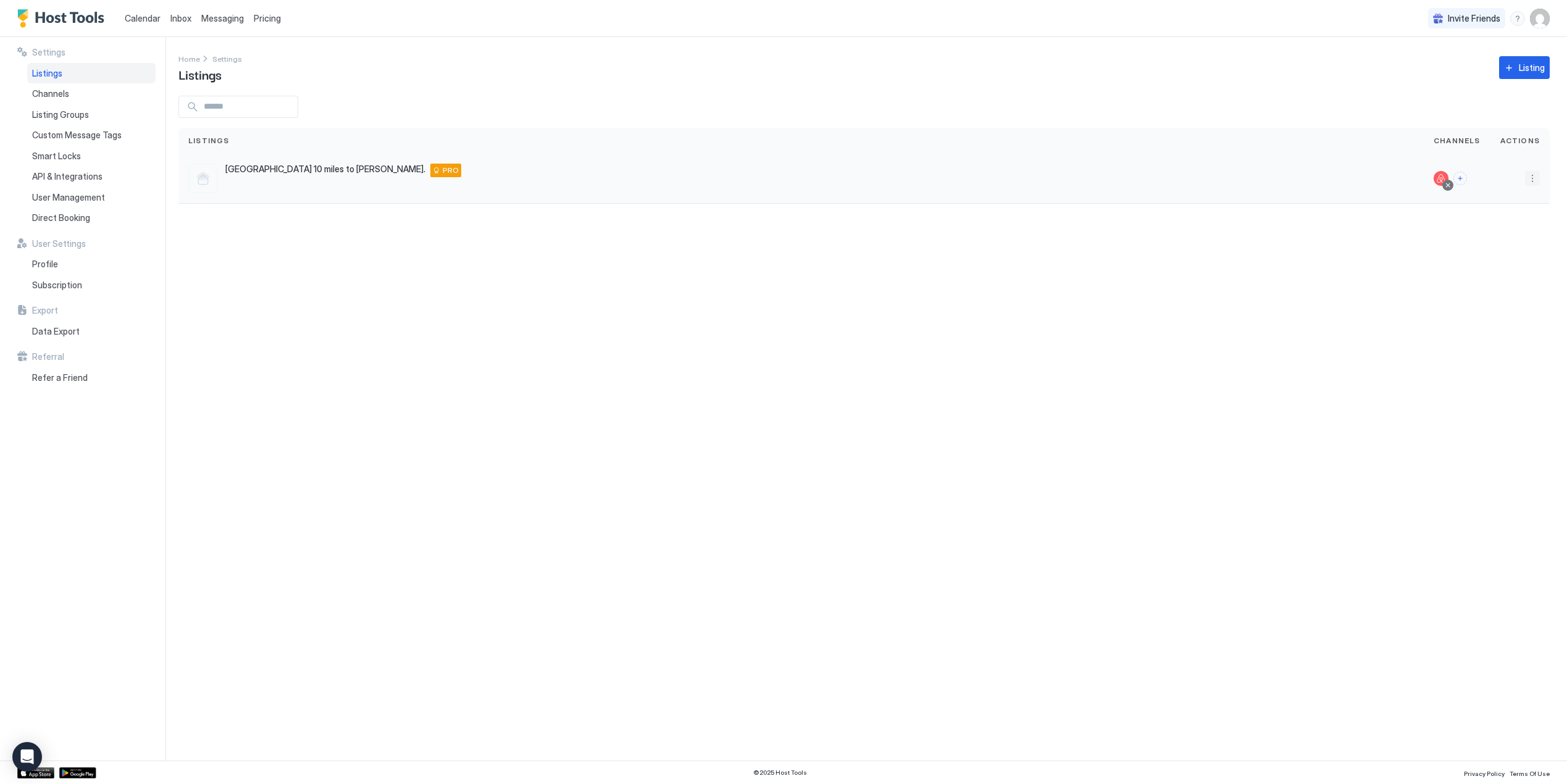
click at [1531, 180] on button "More options" at bounding box center [1532, 178] width 15 height 15
click at [1494, 216] on span "Pricing" at bounding box center [1490, 215] width 25 height 9
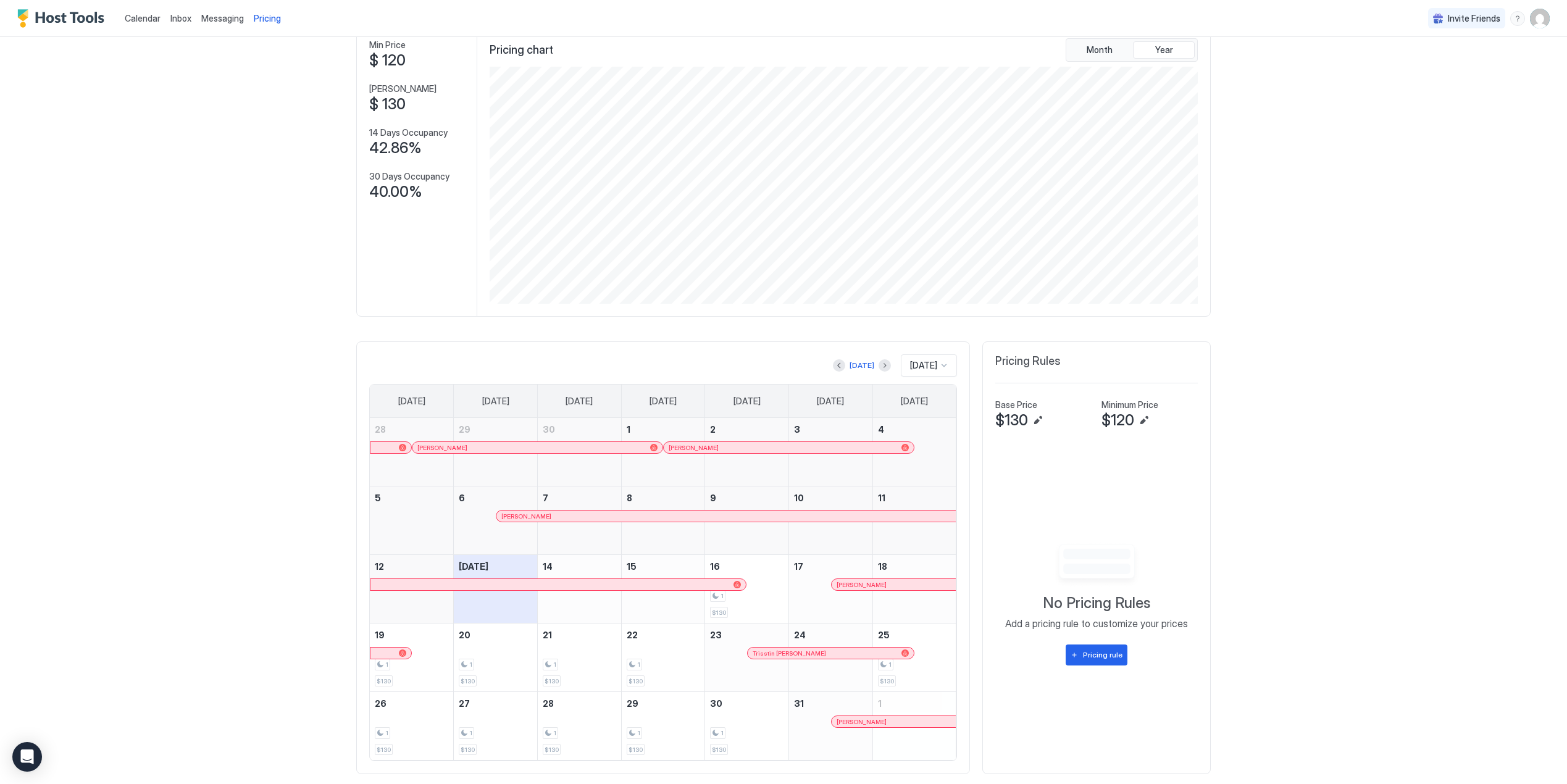
scroll to position [103, 0]
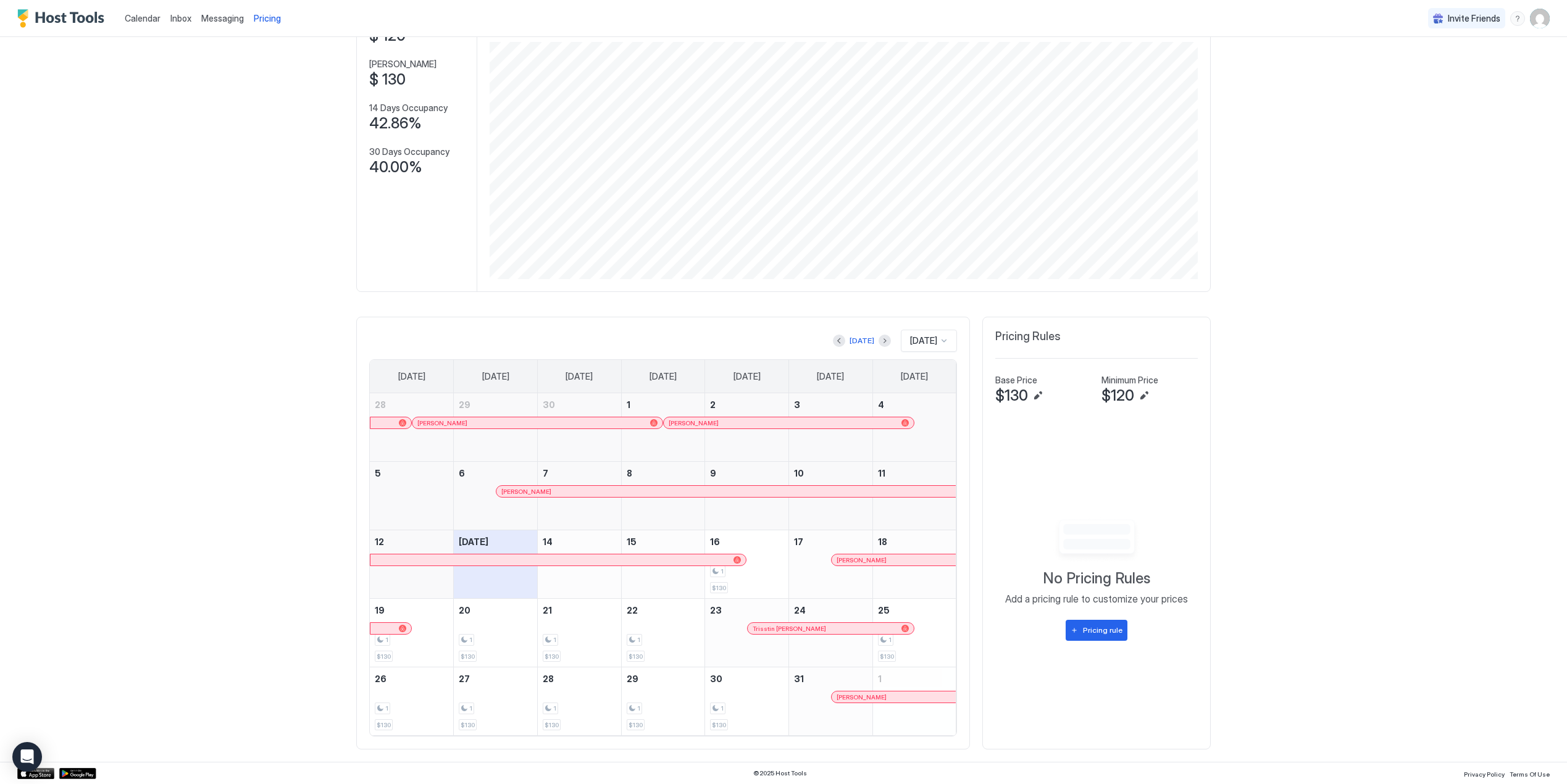
click at [997, 403] on span "$130" at bounding box center [1011, 395] width 33 height 19
click at [999, 401] on span "$130" at bounding box center [1011, 395] width 33 height 19
click at [1141, 482] on div "No Pricing Rules Add a pricing rule to customize your prices Pricing rule" at bounding box center [1096, 578] width 203 height 316
click at [1035, 395] on button "Edit" at bounding box center [1037, 395] width 15 height 15
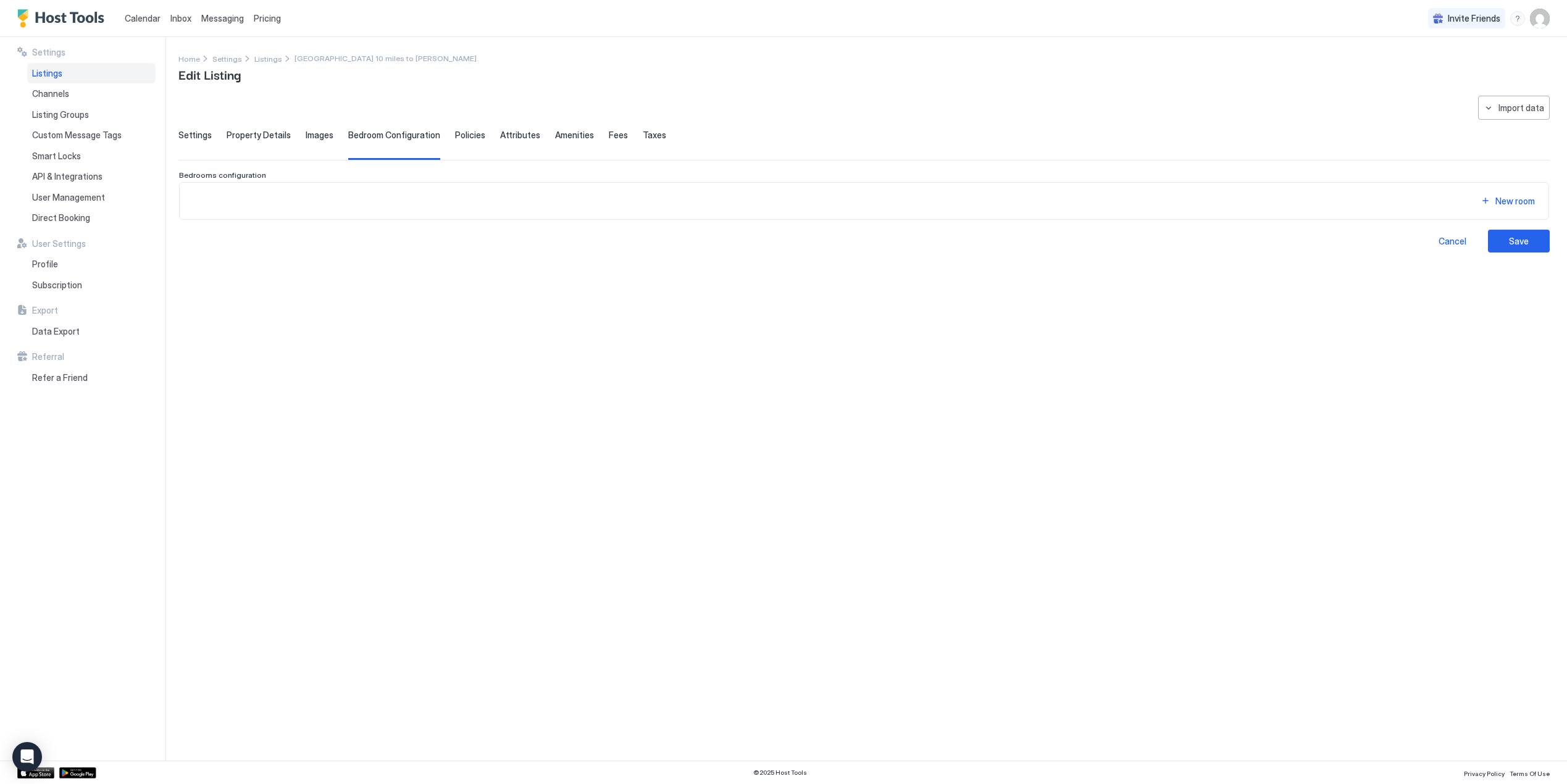
click at [190, 131] on span "Settings" at bounding box center [195, 135] width 33 height 11
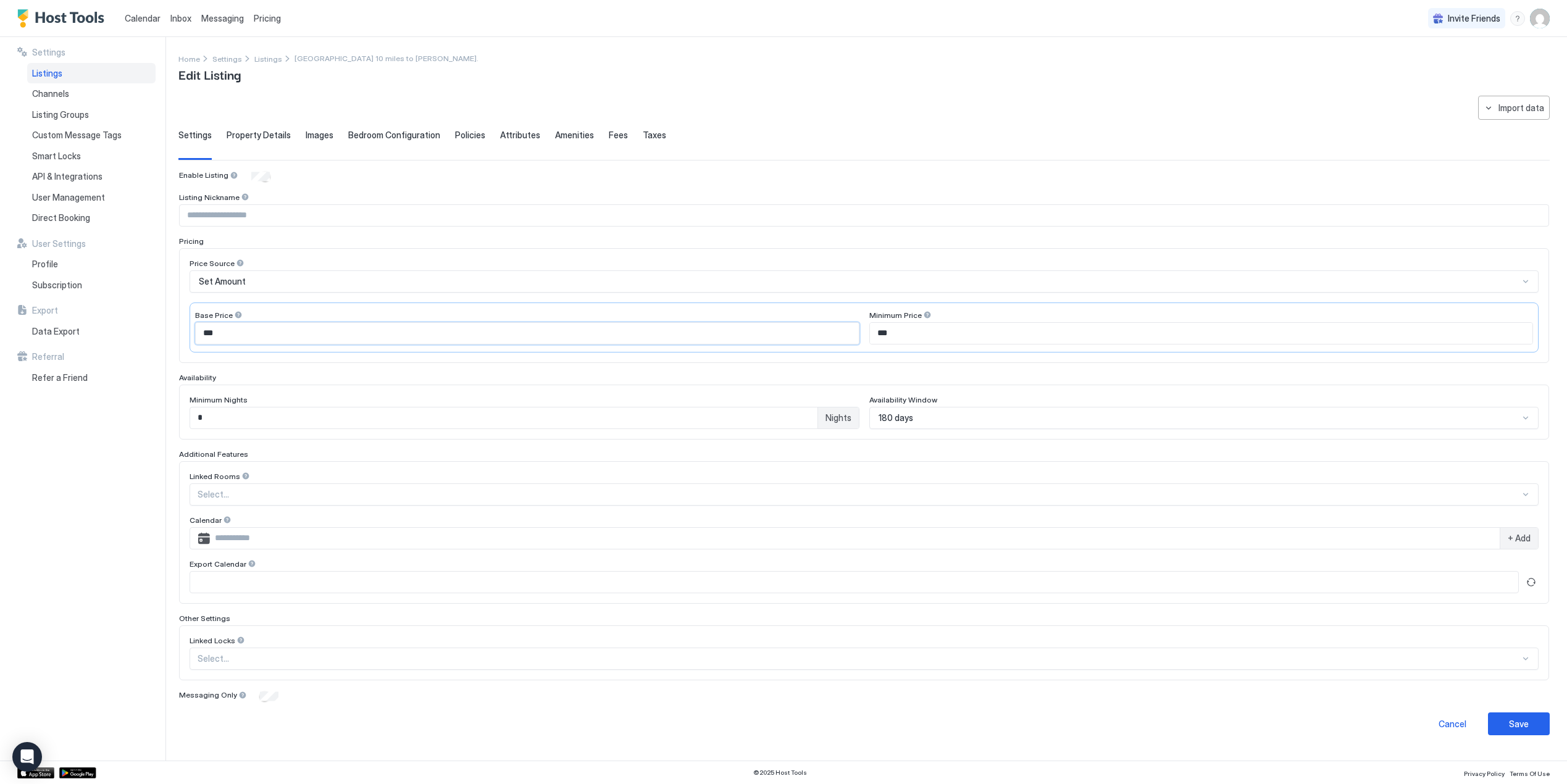
click at [257, 326] on input "***" at bounding box center [527, 333] width 663 height 21
type input "*"
type input "***"
click at [912, 327] on input "***" at bounding box center [1201, 333] width 663 height 21
type input "*"
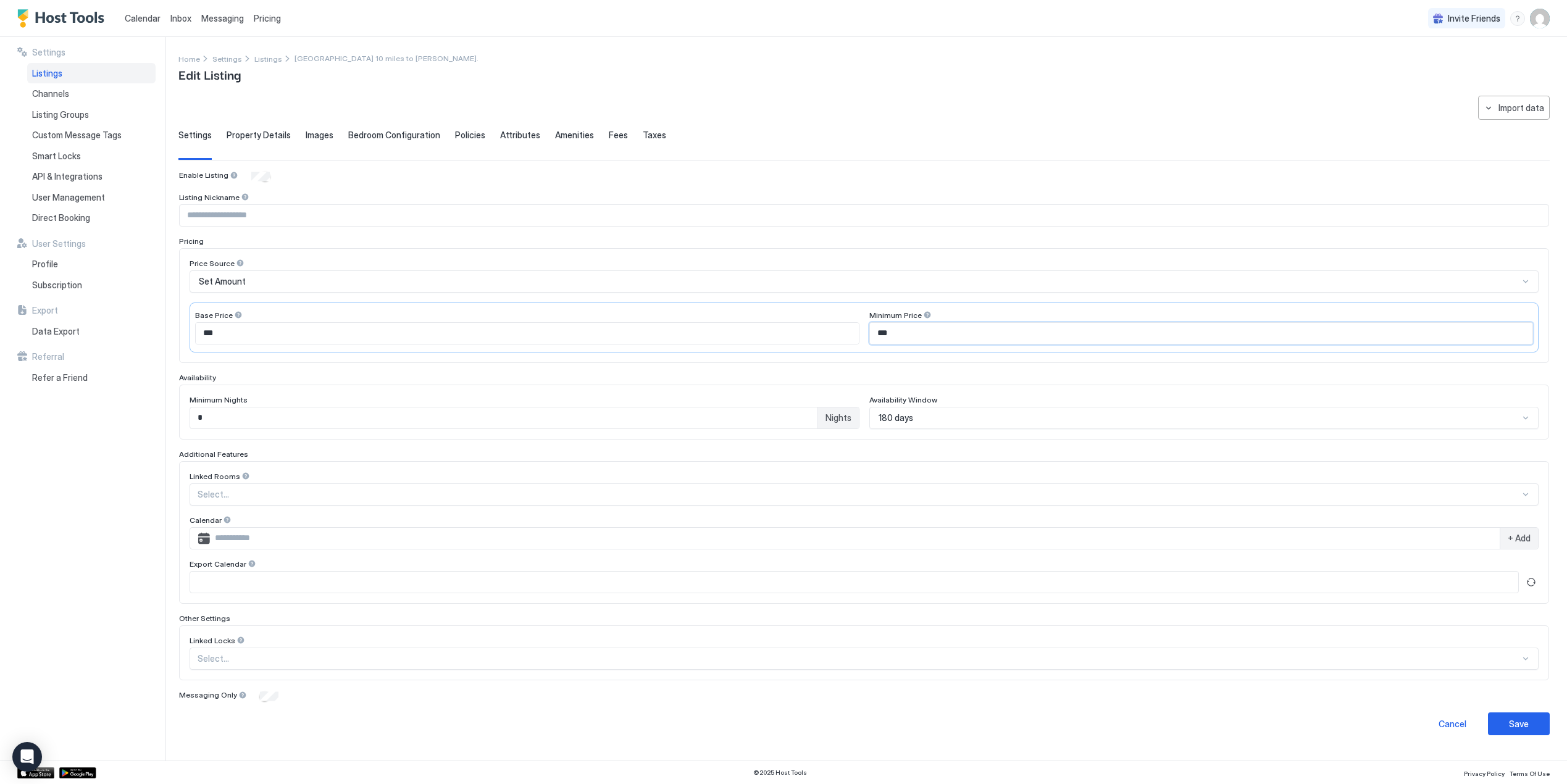
type input "***"
click at [1057, 259] on div "Price Source" at bounding box center [864, 264] width 1349 height 12
click at [1530, 715] on button "Save" at bounding box center [1518, 723] width 62 height 23
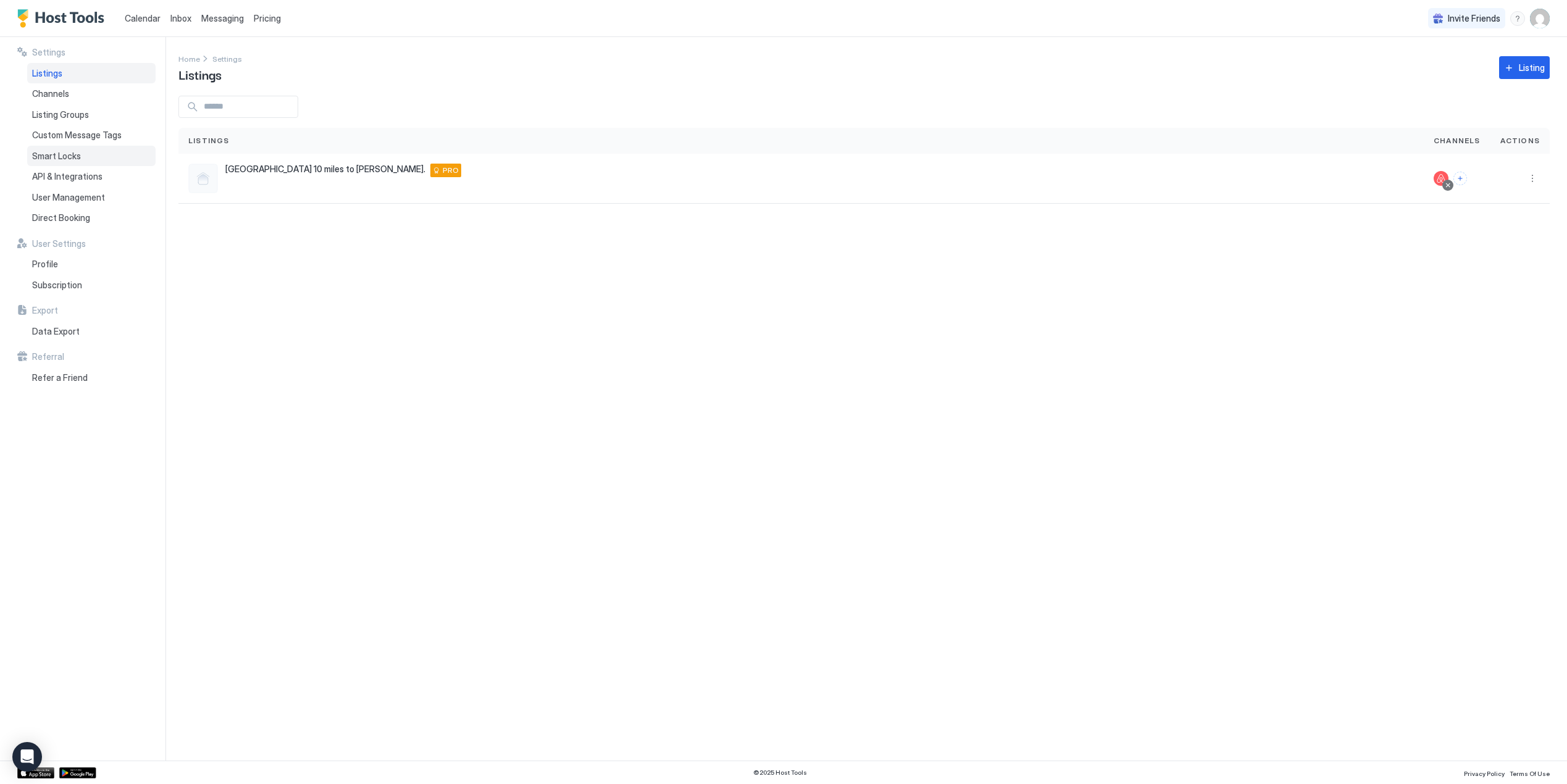
click at [58, 146] on div "Smart Locks" at bounding box center [91, 156] width 128 height 21
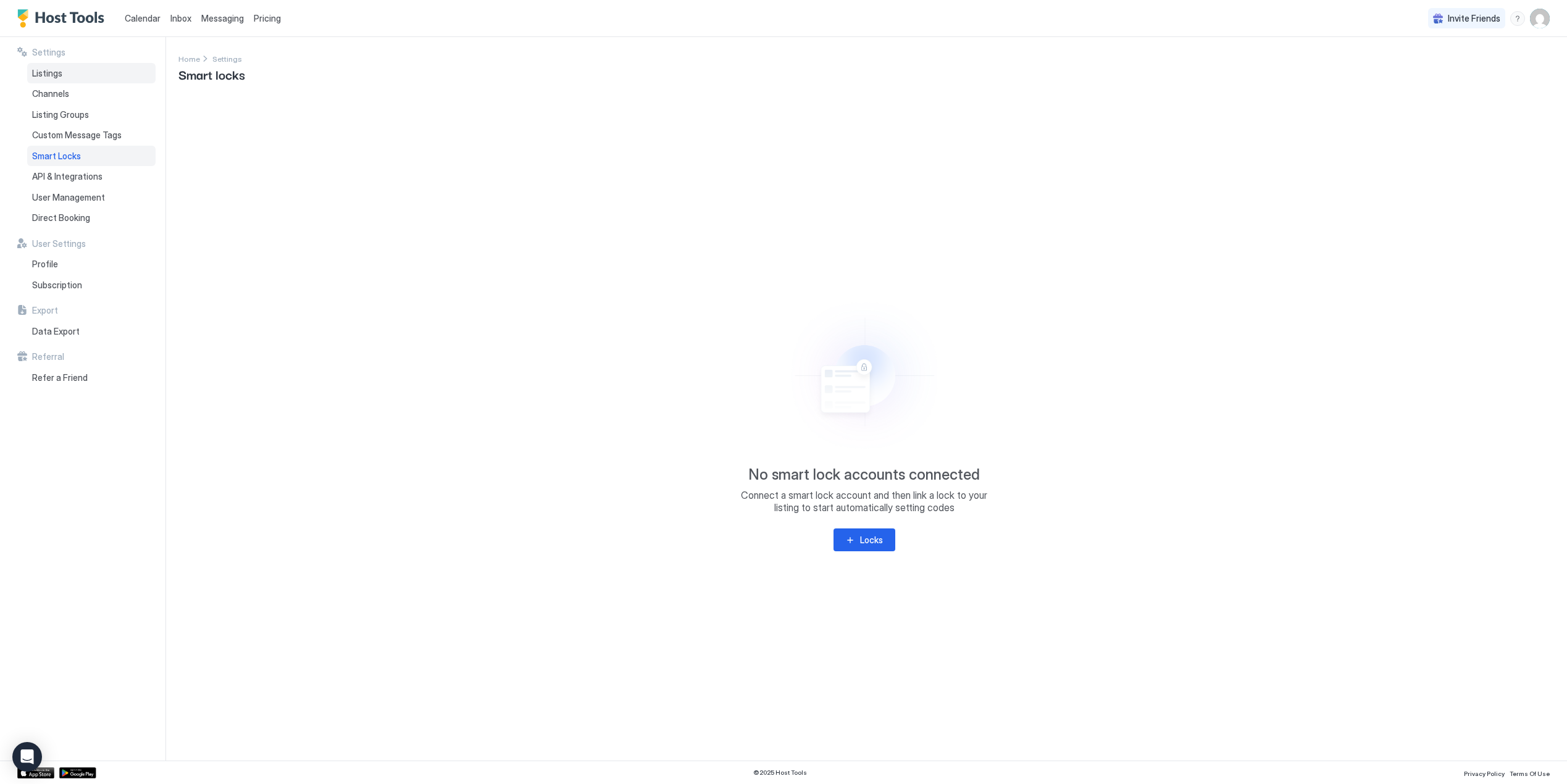
click at [57, 65] on div "Listings" at bounding box center [91, 74] width 128 height 21
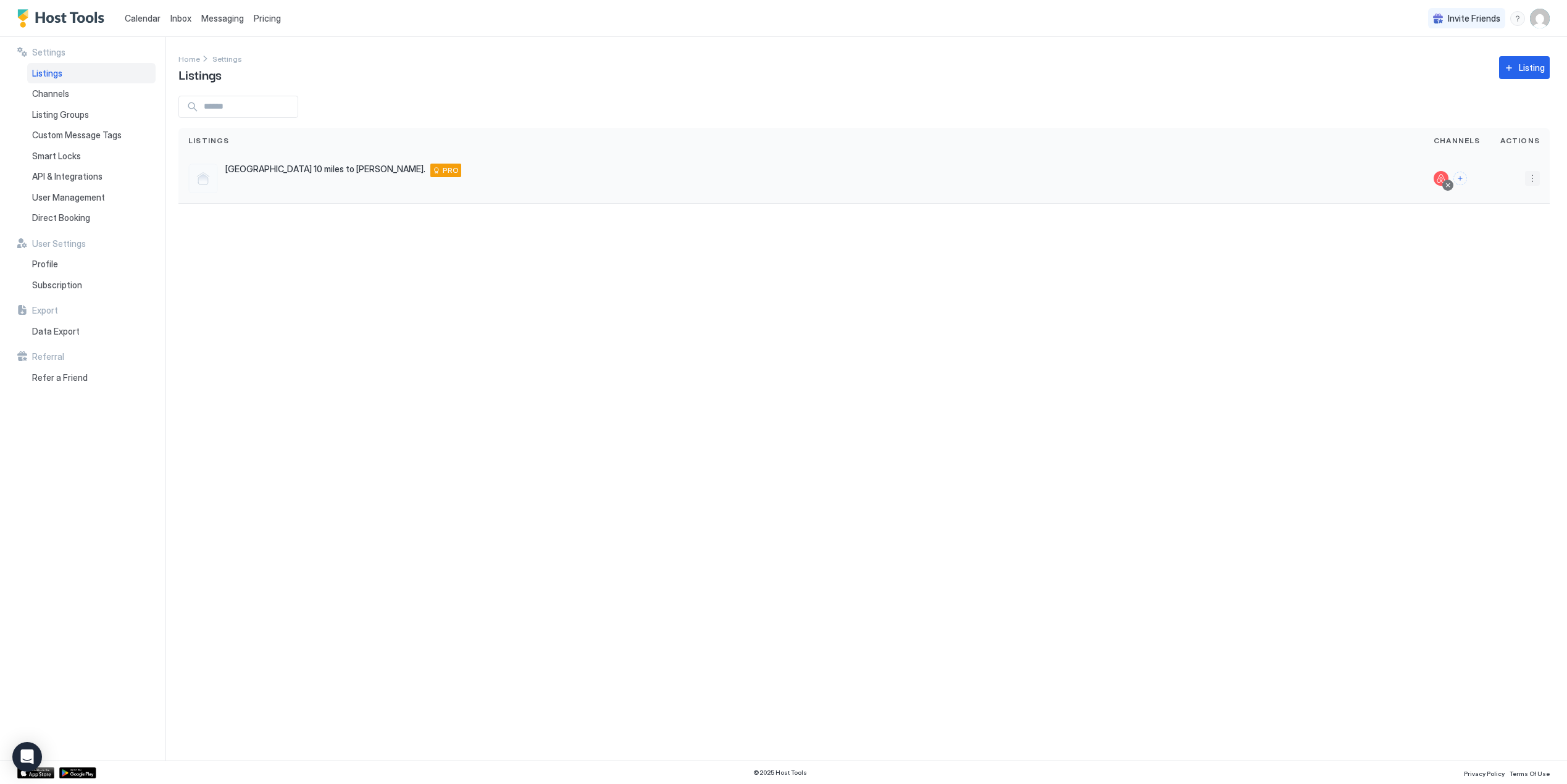
click at [1533, 176] on button "More options" at bounding box center [1532, 178] width 15 height 15
click at [1533, 176] on div at bounding box center [783, 392] width 1567 height 784
click at [1368, 397] on div "Settings Home Settings Listings Listing Listings Channels Actions [GEOGRAPHIC_D…" at bounding box center [872, 398] width 1388 height 723
